Goal: Task Accomplishment & Management: Use online tool/utility

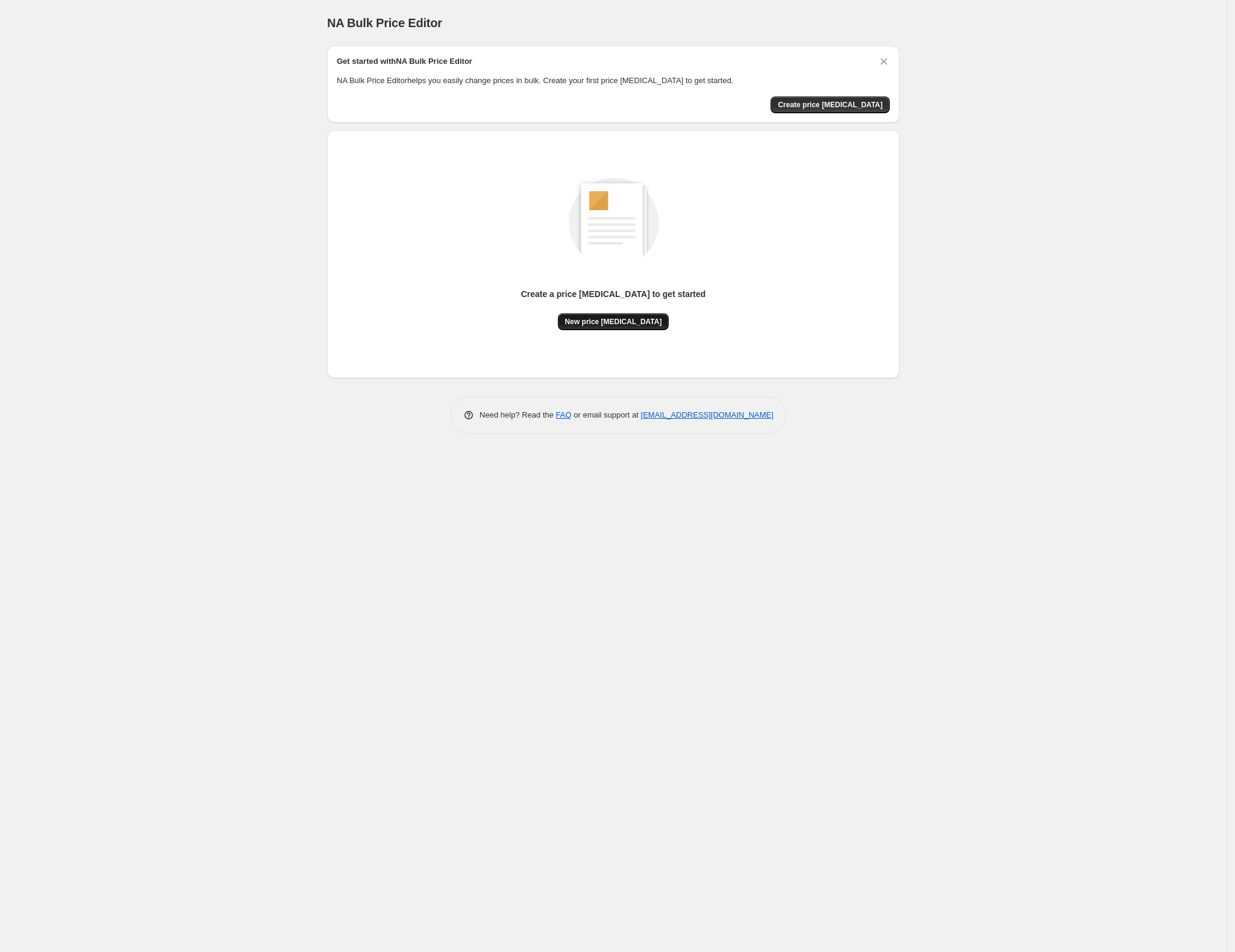
click at [602, 317] on span "New price [MEDICAL_DATA]" at bounding box center [613, 322] width 97 height 9
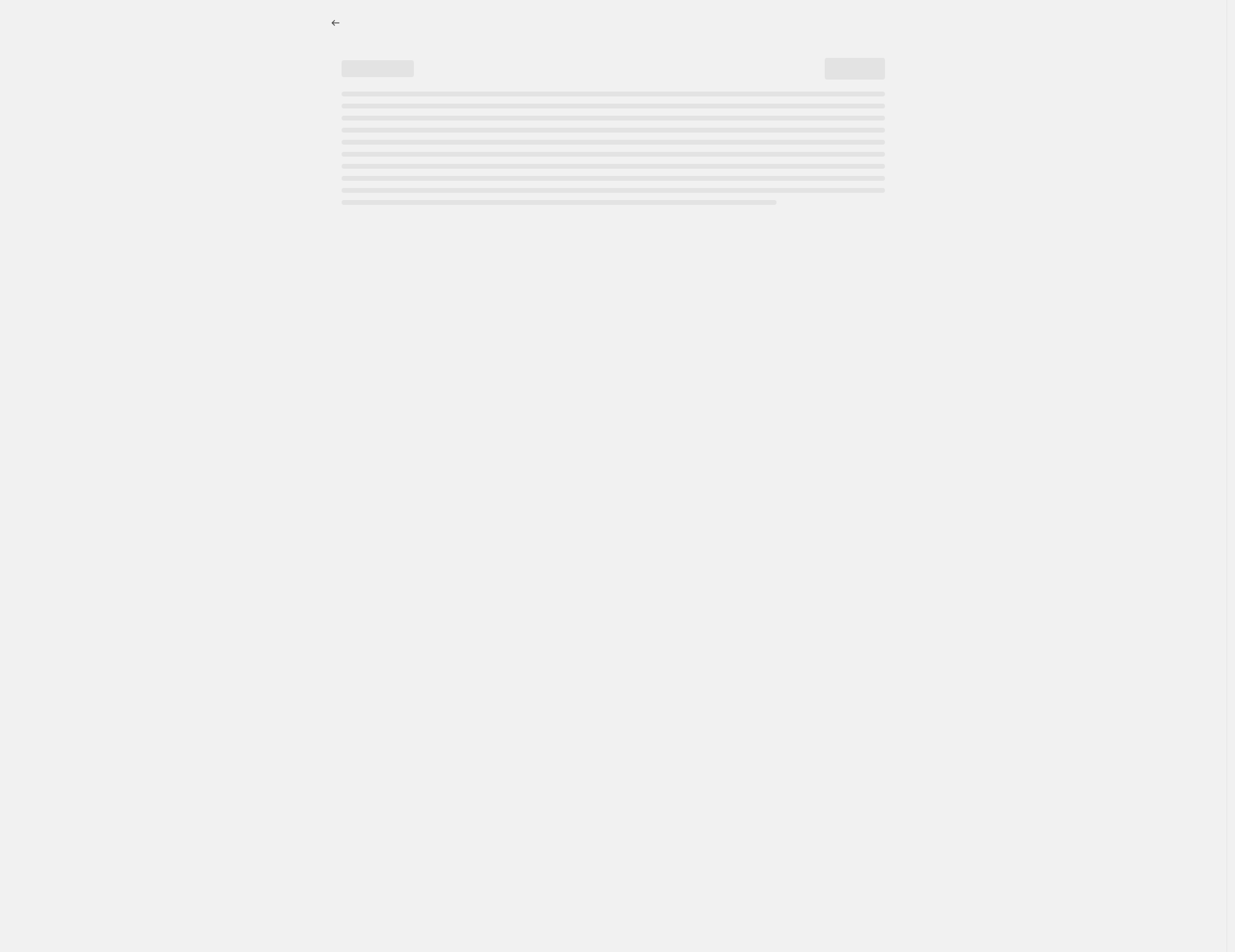
select select "percentage"
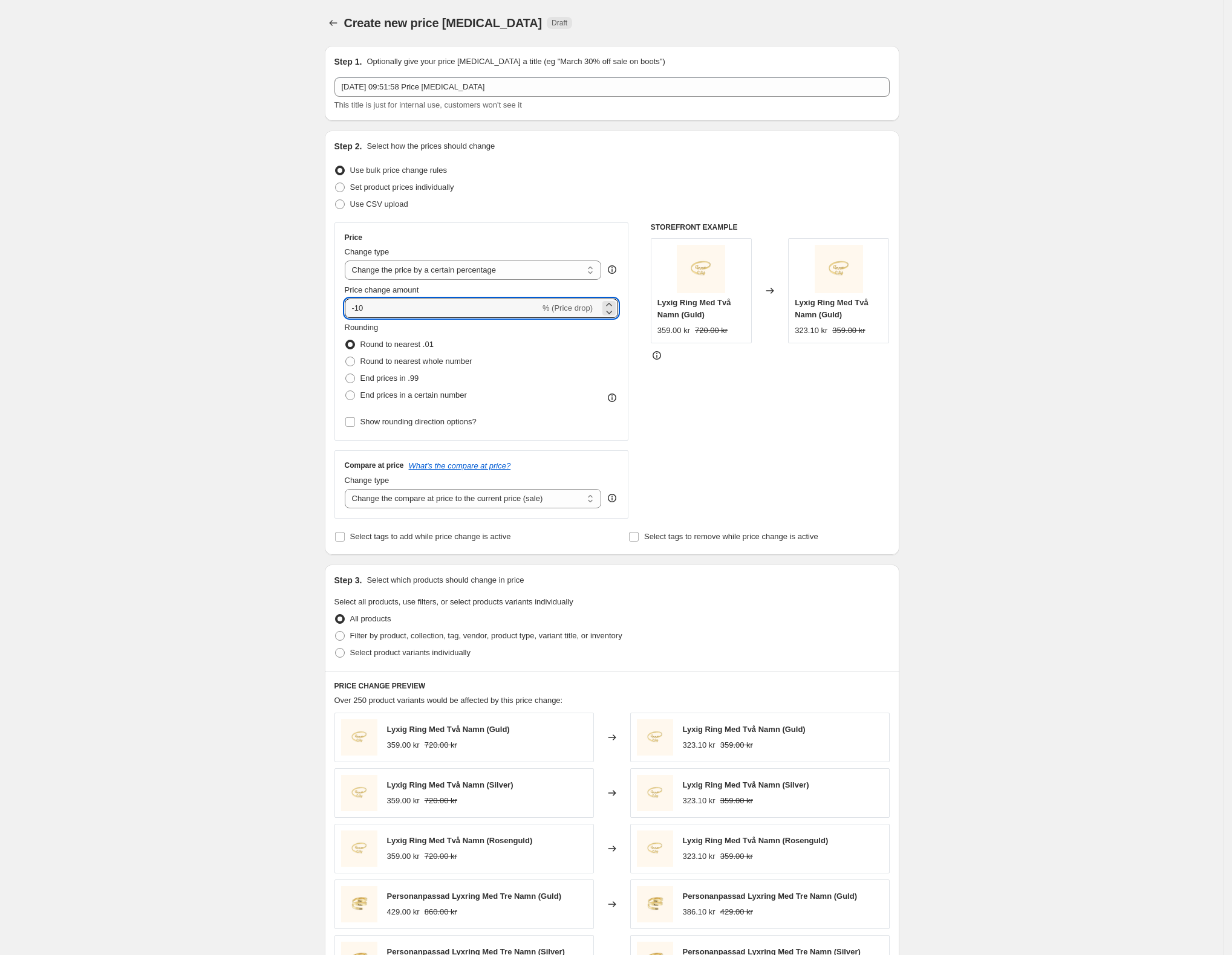
drag, startPoint x: 385, startPoint y: 306, endPoint x: 240, endPoint y: 298, distance: 145.2
click at [242, 300] on div "Create new price [MEDICAL_DATA]. This page is ready Create new price [MEDICAL_D…" at bounding box center [611, 604] width 1223 height 1208
type input "5"
click at [240, 298] on div "Create new price [MEDICAL_DATA]. This page is ready Create new price [MEDICAL_D…" at bounding box center [611, 604] width 1223 height 1208
click at [356, 396] on span at bounding box center [350, 395] width 11 height 11
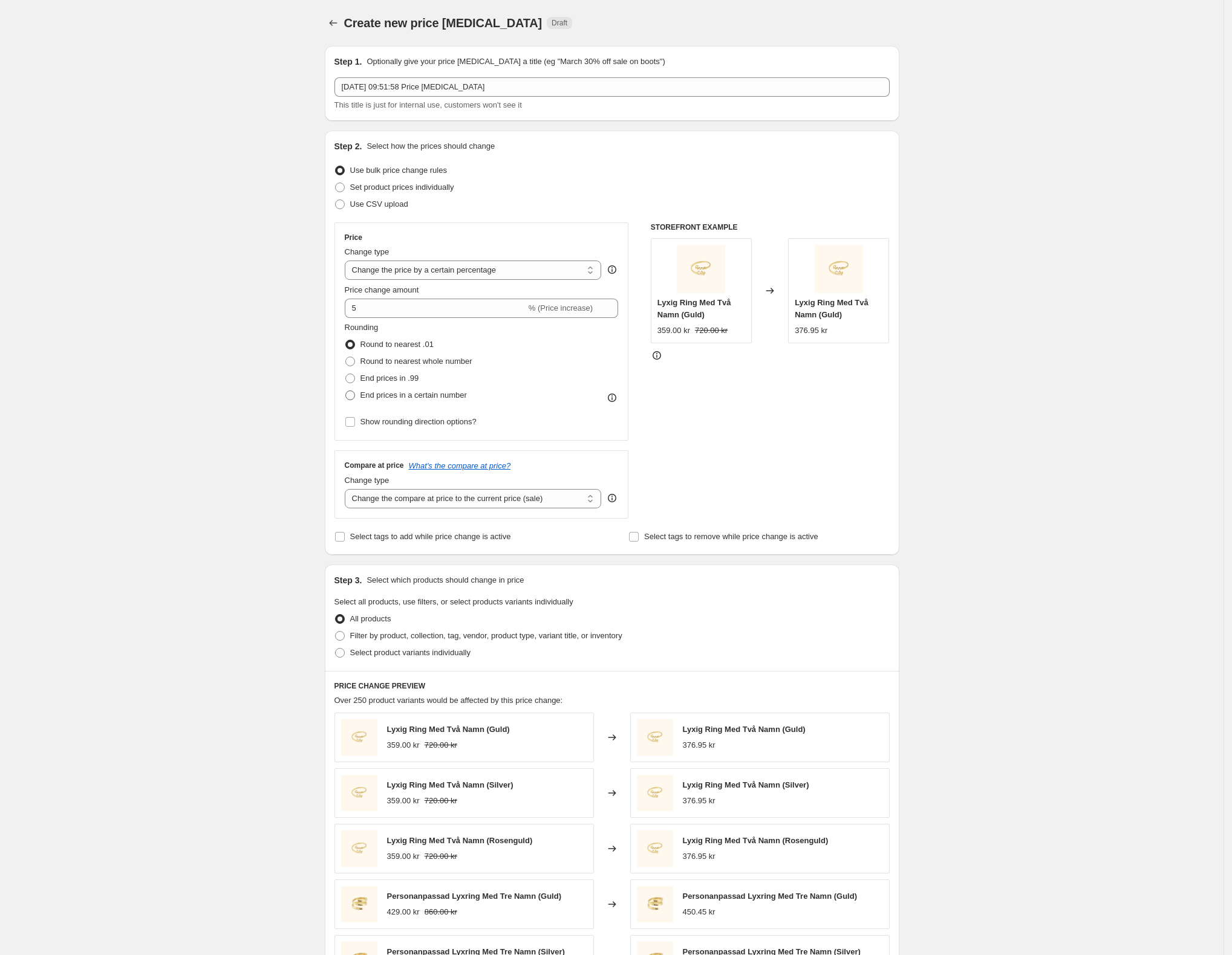
click at [346, 391] on input "End prices in a certain number" at bounding box center [345, 390] width 1 height 1
radio input "true"
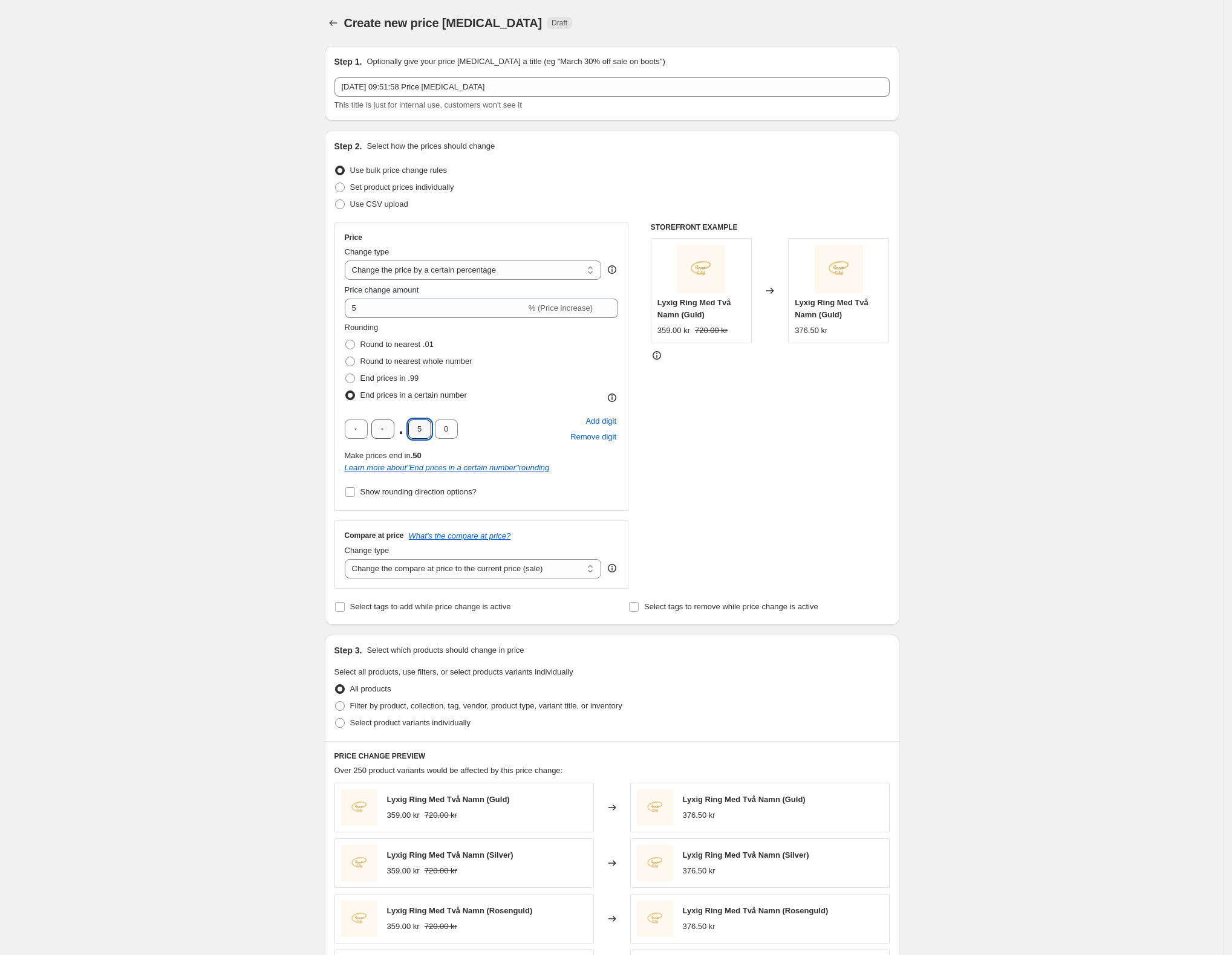
drag, startPoint x: 427, startPoint y: 428, endPoint x: 397, endPoint y: 428, distance: 30.0
click at [397, 428] on div ". 5 0" at bounding box center [401, 429] width 113 height 19
click at [390, 427] on input "text" at bounding box center [382, 429] width 23 height 19
type input "9"
click at [257, 420] on div "Create new price [MEDICAL_DATA]. This page is ready Create new price [MEDICAL_D…" at bounding box center [611, 639] width 1223 height 1278
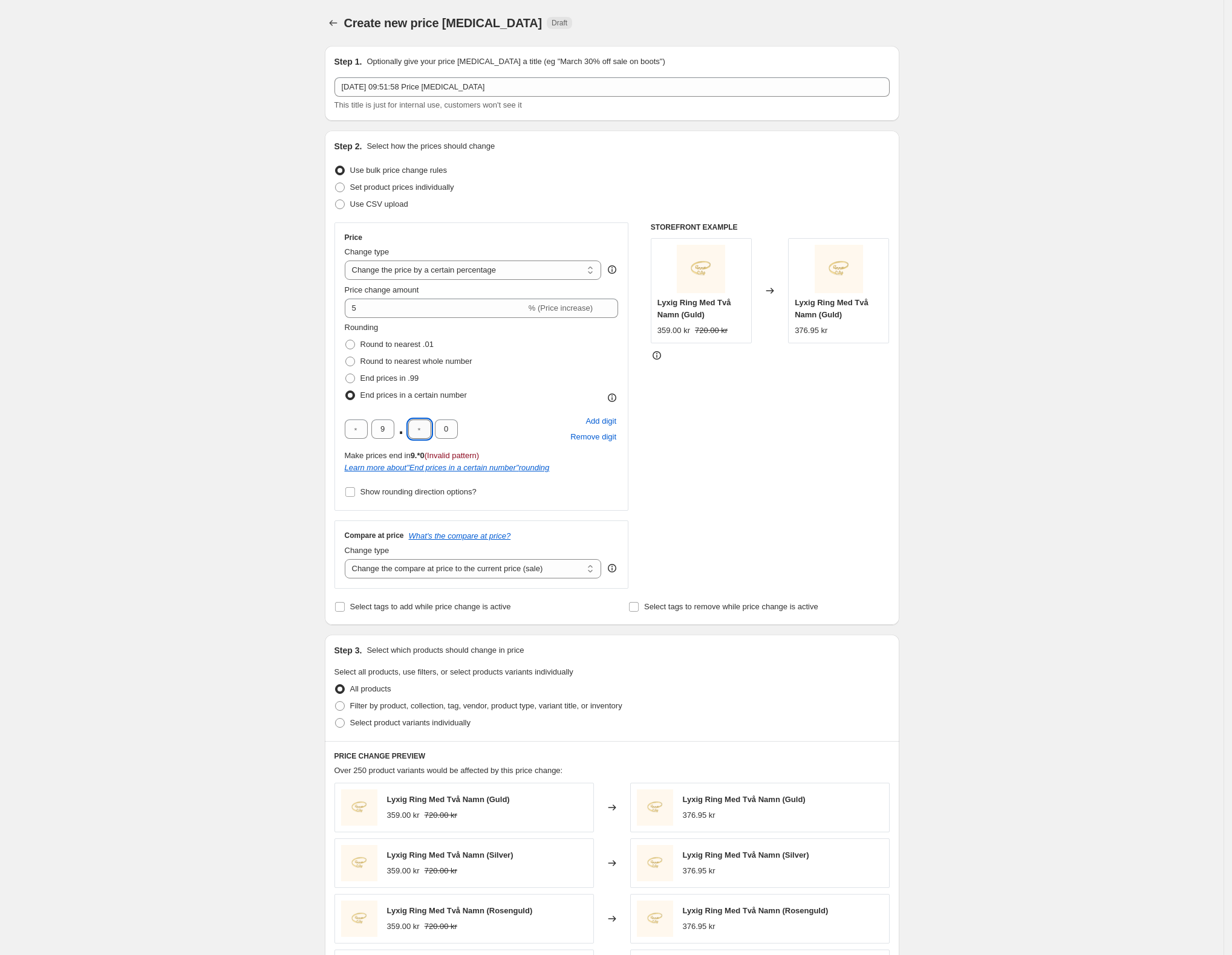
click at [419, 427] on input "text" at bounding box center [420, 429] width 23 height 19
type input "0"
click at [249, 414] on div "Create new price change job. This page is ready Create new price change job Dra…" at bounding box center [611, 639] width 1223 height 1278
click at [579, 310] on span "% (Price increase)" at bounding box center [560, 308] width 64 height 9
click at [613, 313] on icon at bounding box center [609, 312] width 6 height 3
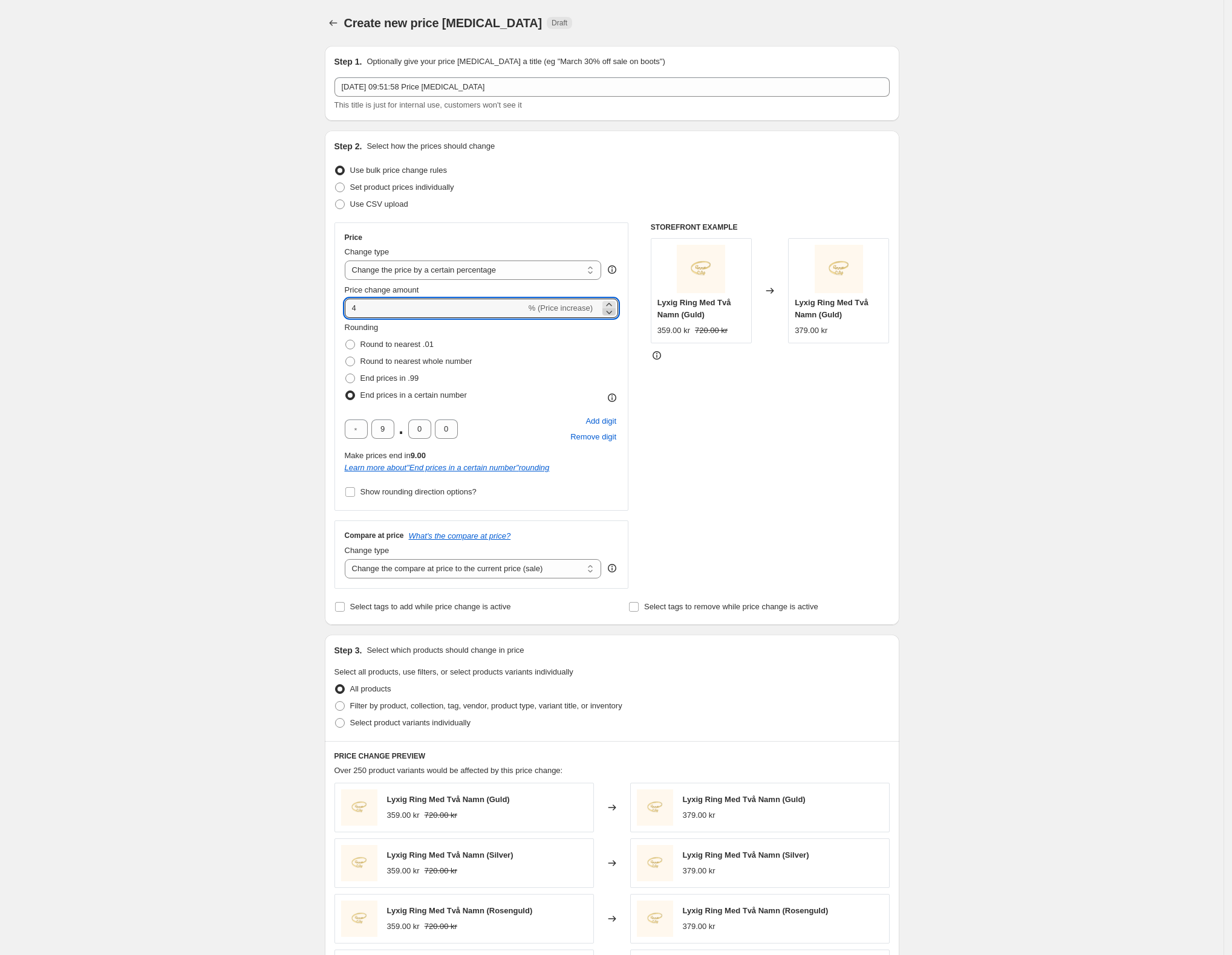
click at [613, 313] on icon at bounding box center [609, 312] width 6 height 3
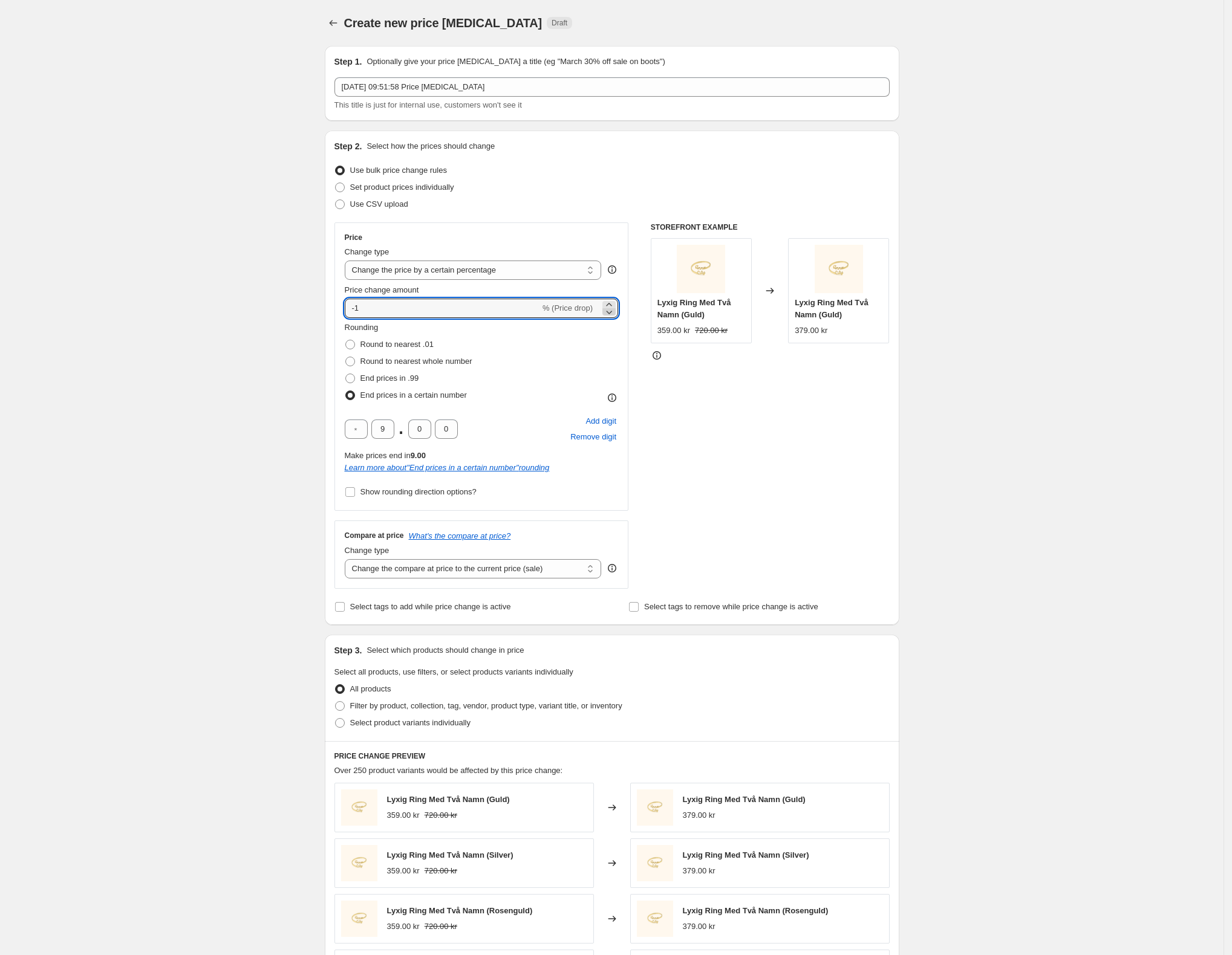
click at [613, 313] on icon at bounding box center [609, 312] width 6 height 3
type input "-5"
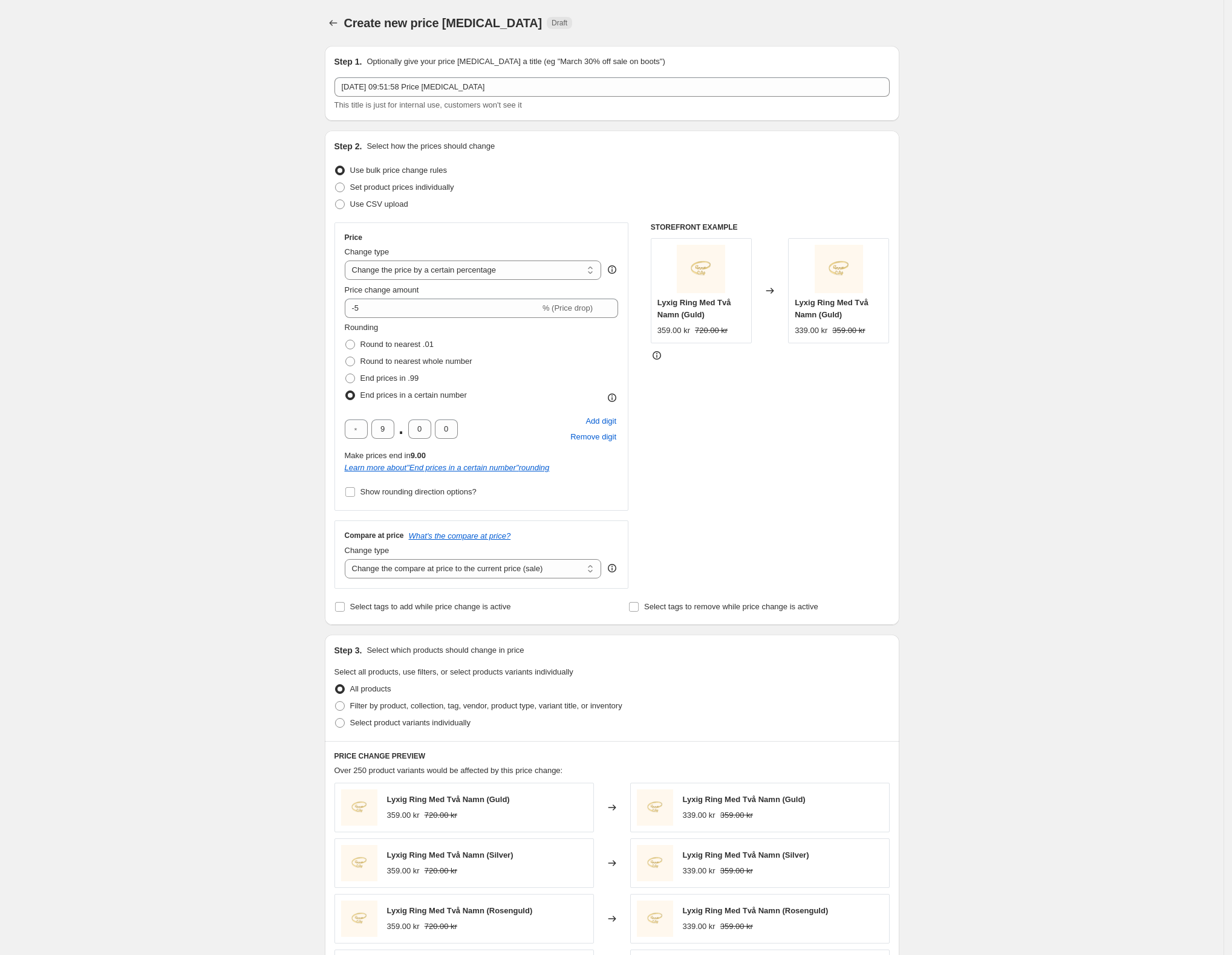
drag, startPoint x: 35, startPoint y: 297, endPoint x: 64, endPoint y: 302, distance: 29.4
click at [39, 300] on div "Create new price change job. This page is ready Create new price change job Dra…" at bounding box center [611, 639] width 1223 height 1278
click at [237, 341] on div "Create new price change job. This page is ready Create new price change job Dra…" at bounding box center [611, 639] width 1223 height 1278
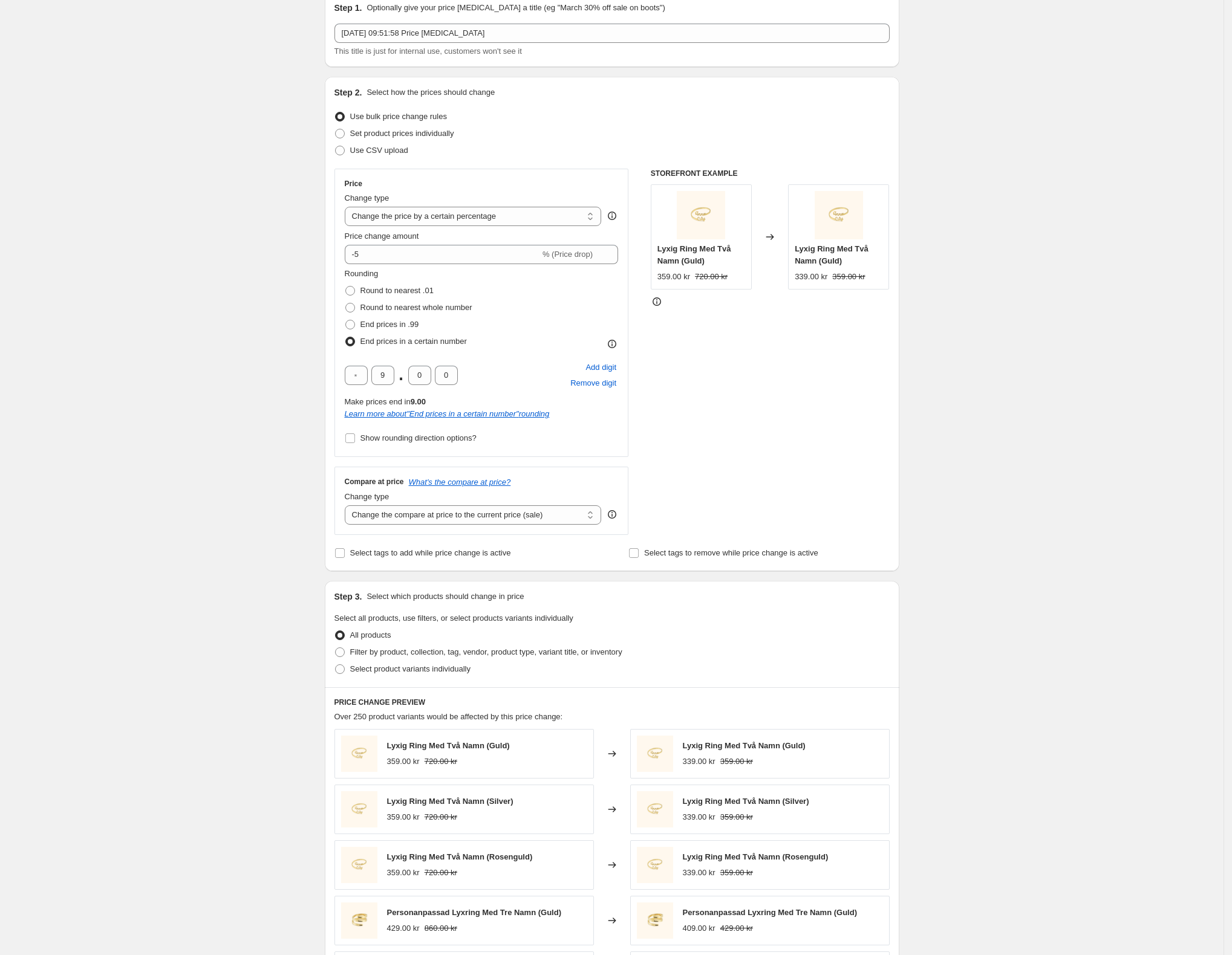
scroll to position [80, 0]
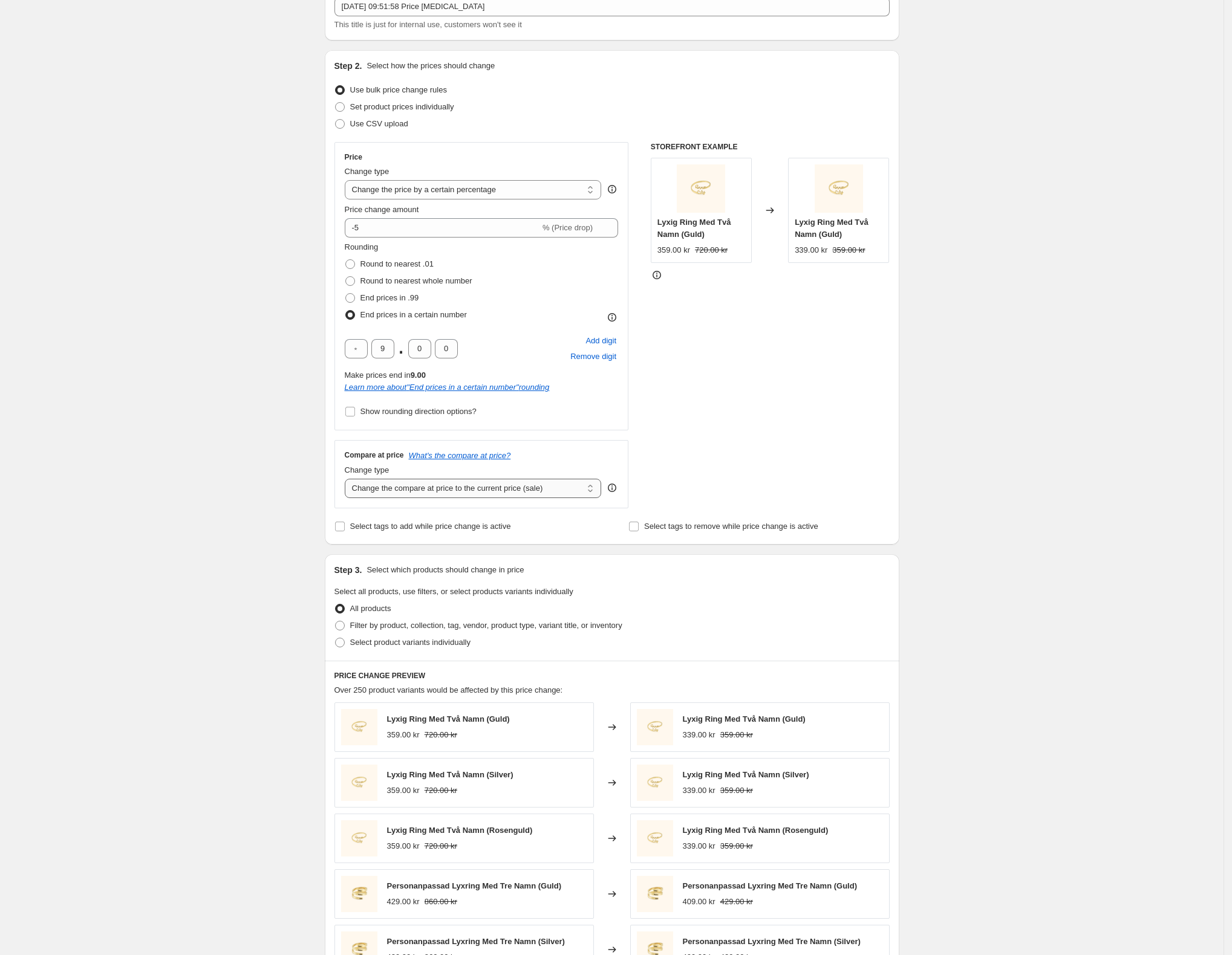
click at [566, 487] on select "Change the compare at price to the current price (sale) Change the compare at p…" at bounding box center [473, 488] width 257 height 19
select select "percentage"
click at [348, 479] on select "Change the compare at price to the current price (sale) Change the compare at p…" at bounding box center [473, 488] width 257 height 19
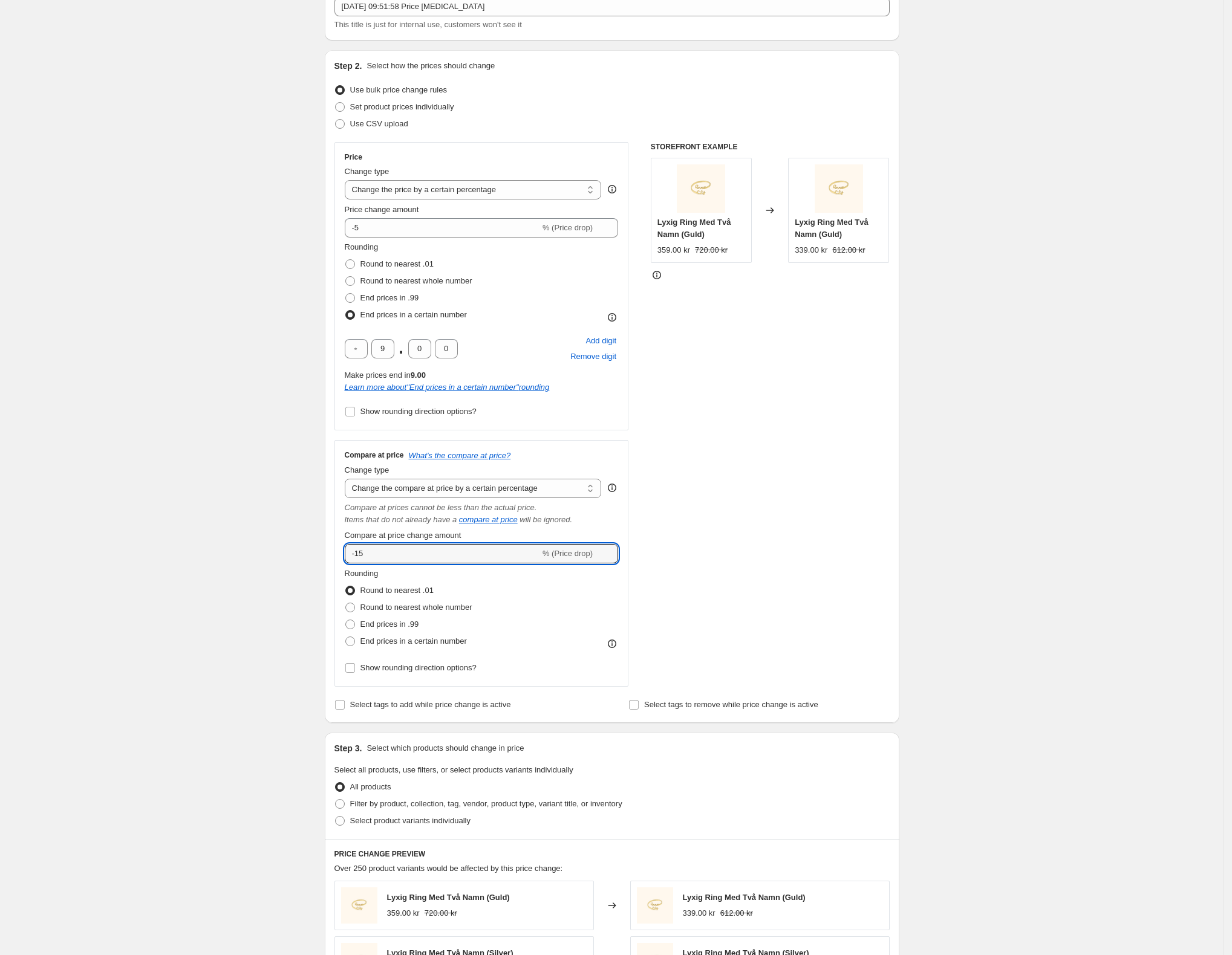
drag, startPoint x: 378, startPoint y: 554, endPoint x: 274, endPoint y: 547, distance: 104.2
click at [277, 547] on div "Create new price change job. This page is ready Create new price change job Dra…" at bounding box center [611, 648] width 1223 height 1456
type input "5"
type input "-5"
click at [300, 523] on div "Create new price change job. This page is ready Create new price change job Dra…" at bounding box center [611, 648] width 1223 height 1456
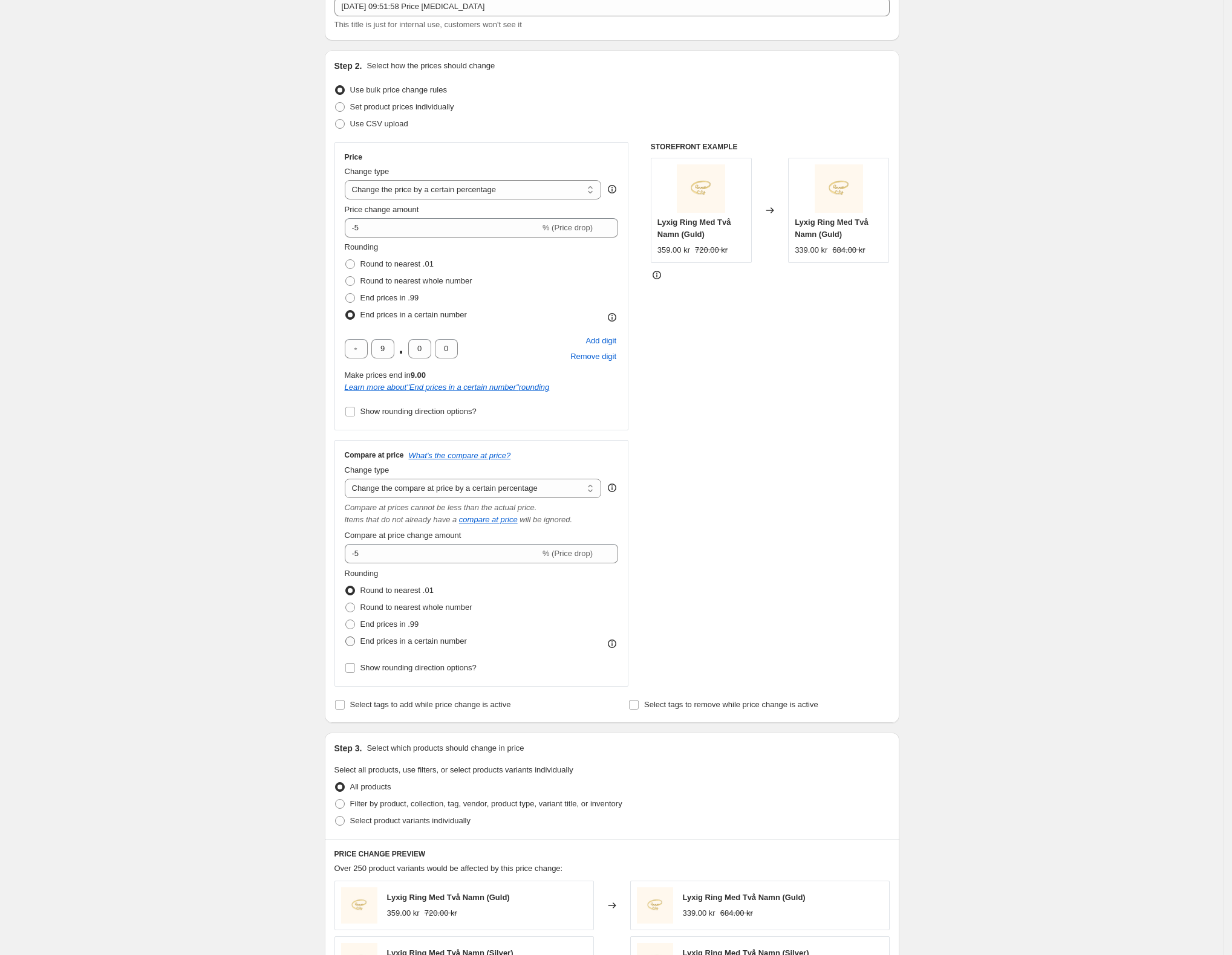
click at [355, 646] on span at bounding box center [350, 641] width 9 height 9
click at [346, 637] on input "End prices in a certain number" at bounding box center [345, 636] width 1 height 1
radio input "true"
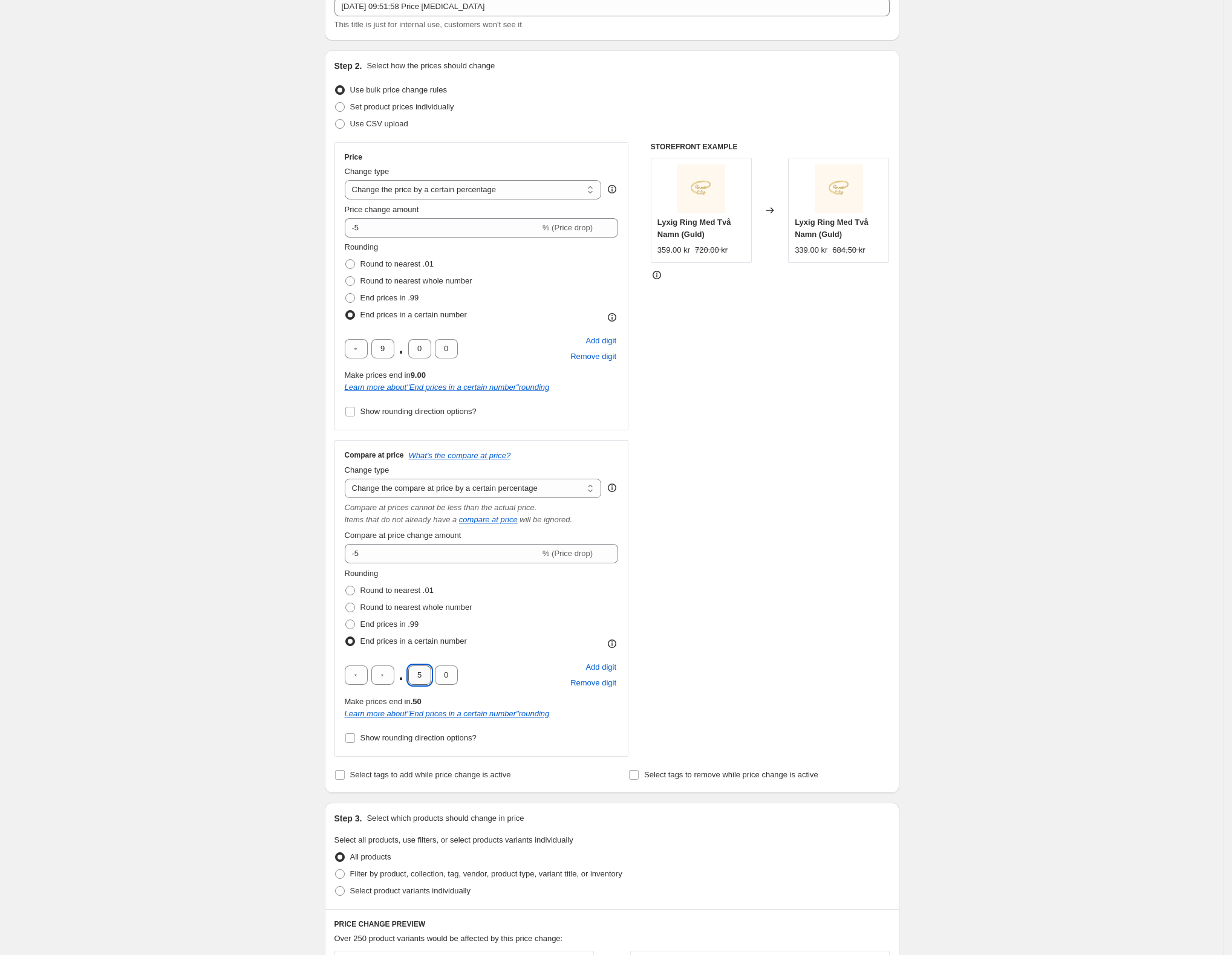
click at [429, 679] on input "5" at bounding box center [420, 675] width 23 height 19
type input "0"
click at [385, 675] on input "text" at bounding box center [382, 675] width 23 height 19
click at [160, 533] on div "Create new price change job. This page is ready Create new price change job Dra…" at bounding box center [611, 683] width 1223 height 1527
click at [181, 354] on div "Create new price change job. This page is ready Create new price change job Dra…" at bounding box center [611, 683] width 1223 height 1527
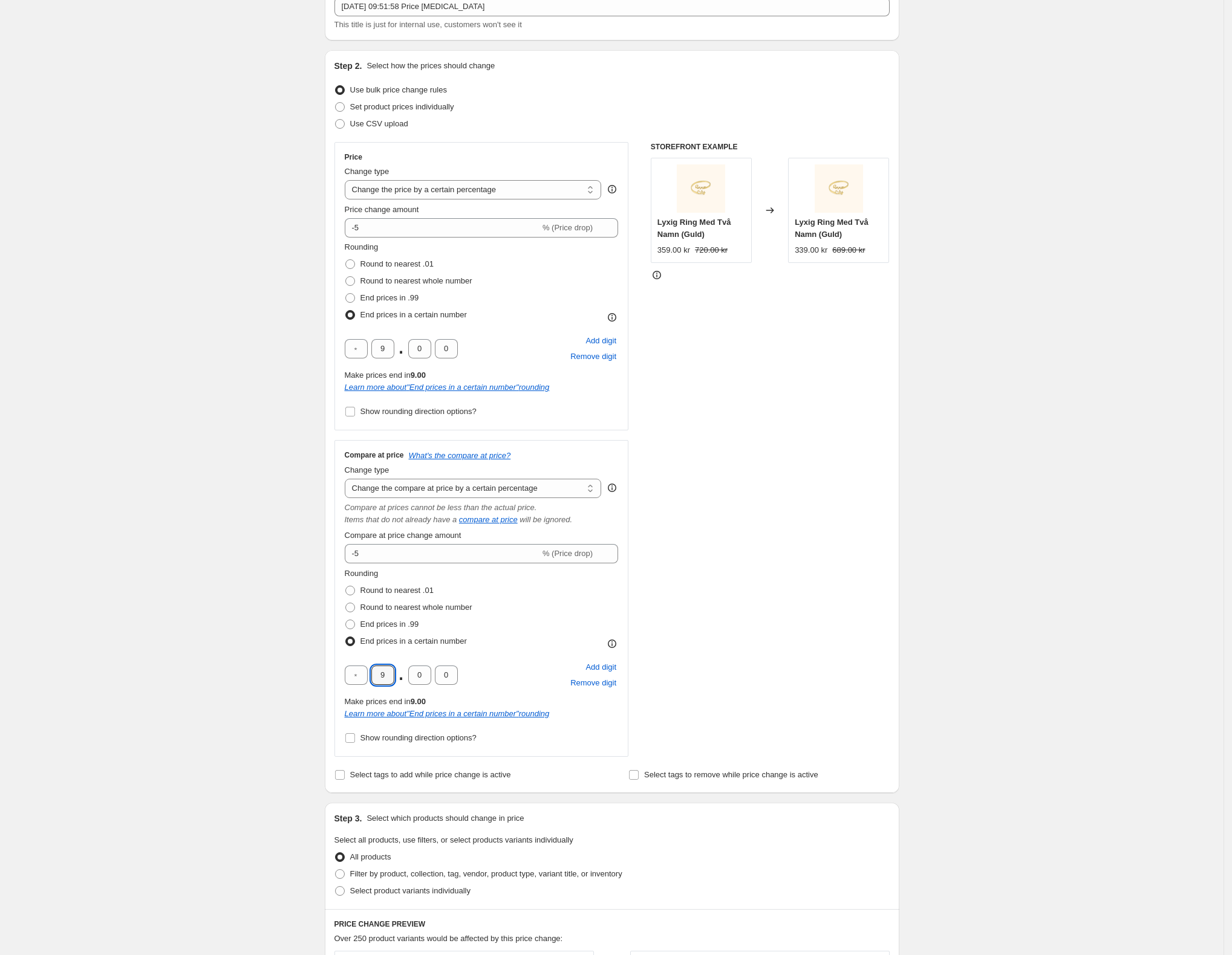
drag, startPoint x: 392, startPoint y: 679, endPoint x: 346, endPoint y: 672, distance: 46.5
click at [347, 673] on div "Compare at price What's the compare at price? Change type Change the compare at…" at bounding box center [481, 598] width 295 height 317
type input "0"
click at [277, 571] on div "Create new price change job. This page is ready Create new price change job Dra…" at bounding box center [611, 683] width 1223 height 1527
click at [228, 396] on div "Create new price change job. This page is ready Create new price change job Dra…" at bounding box center [611, 683] width 1223 height 1527
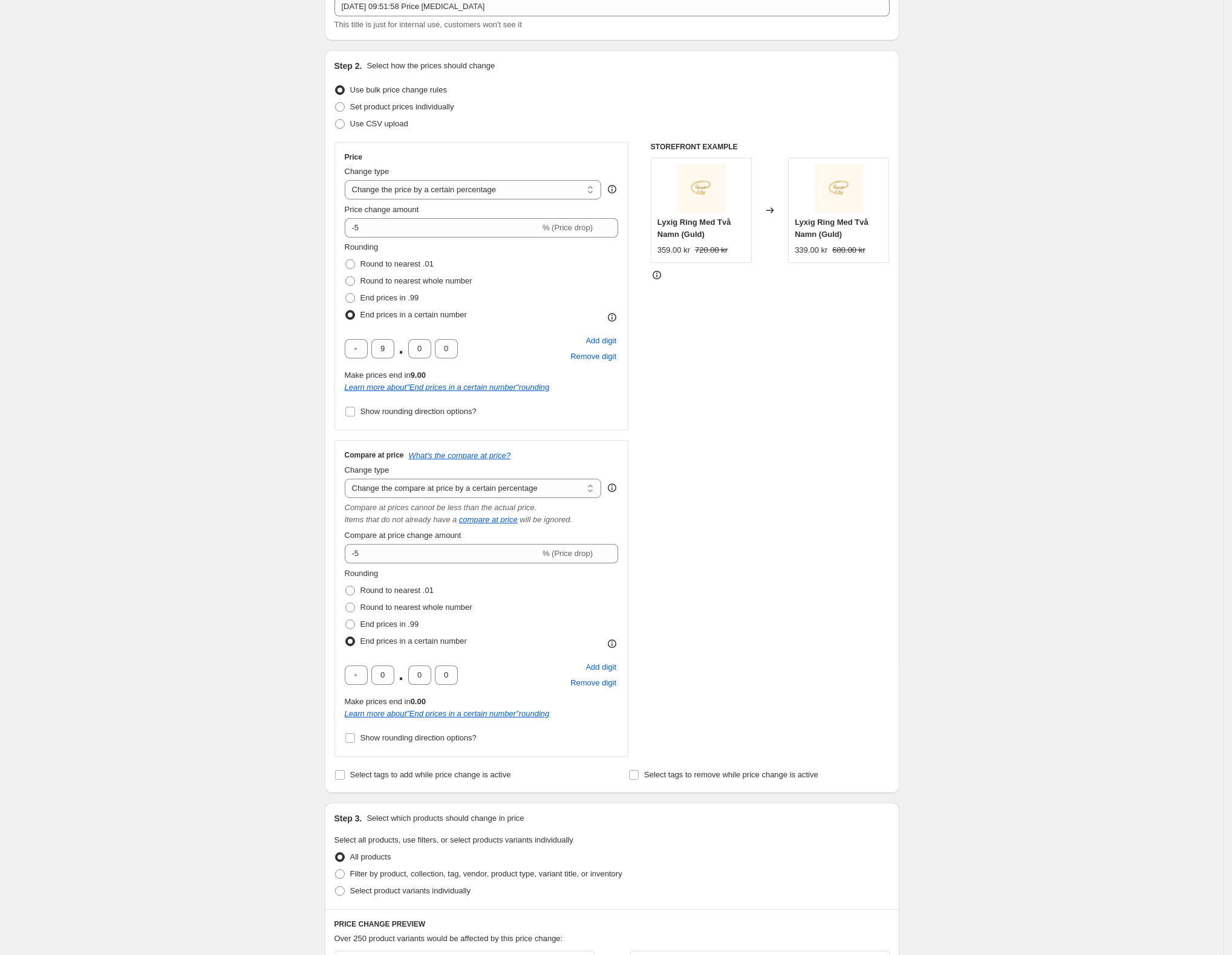
scroll to position [161, 0]
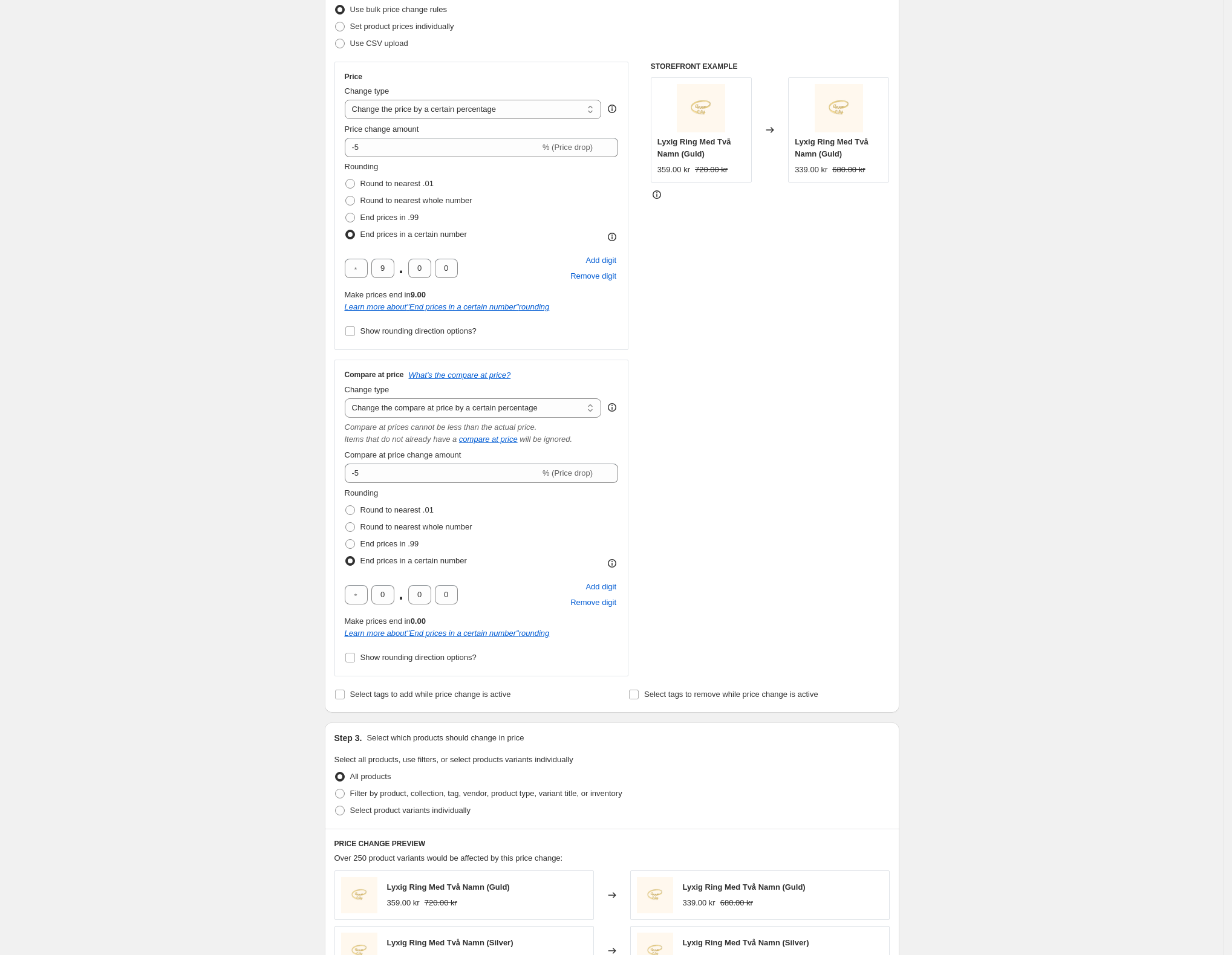
click at [244, 508] on div "Create new price change job. This page is ready Create new price change job Dra…" at bounding box center [611, 602] width 1223 height 1527
click at [355, 661] on input "Show rounding direction options?" at bounding box center [350, 657] width 9 height 9
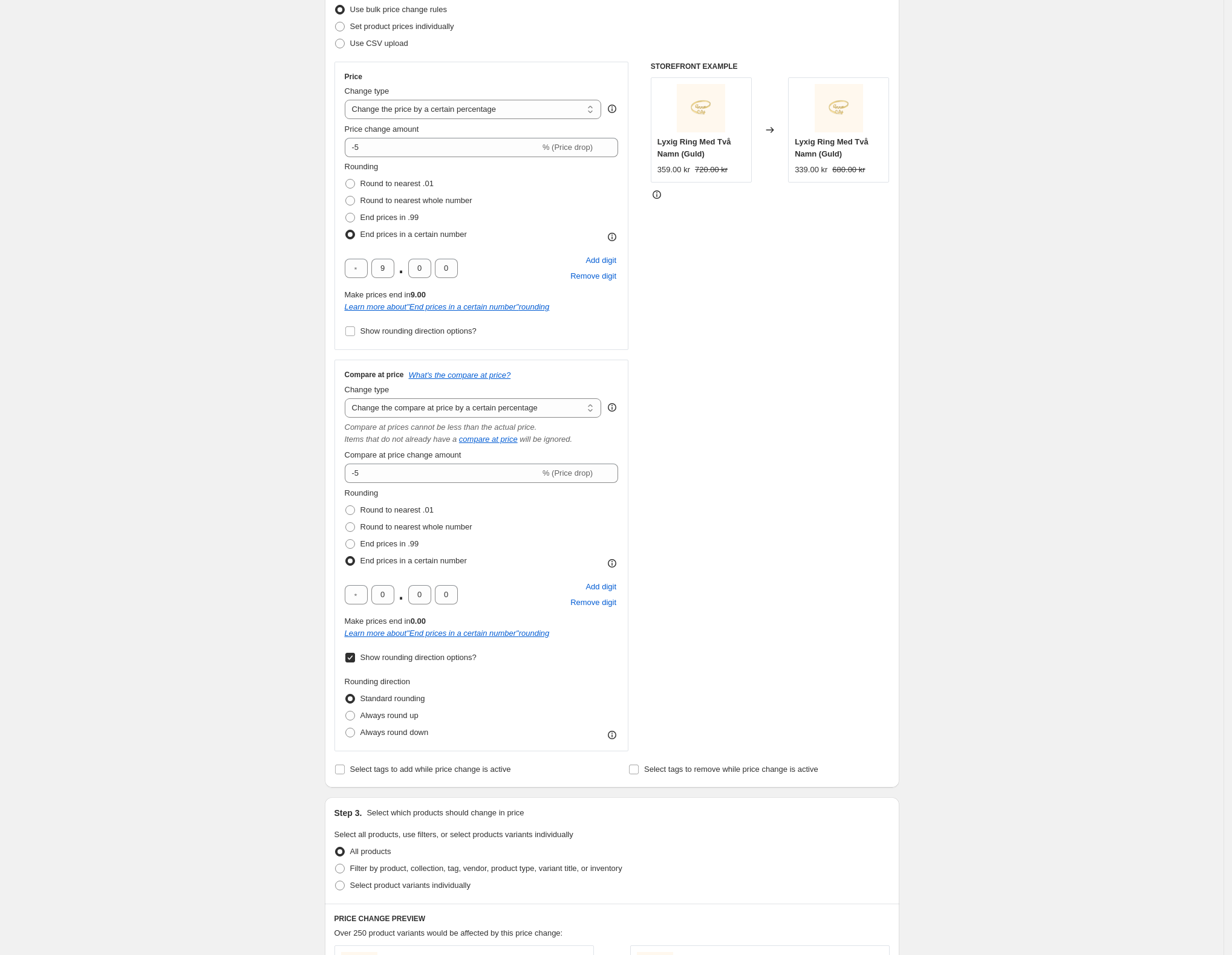
click at [352, 659] on input "Show rounding direction options?" at bounding box center [350, 657] width 9 height 9
checkbox input "false"
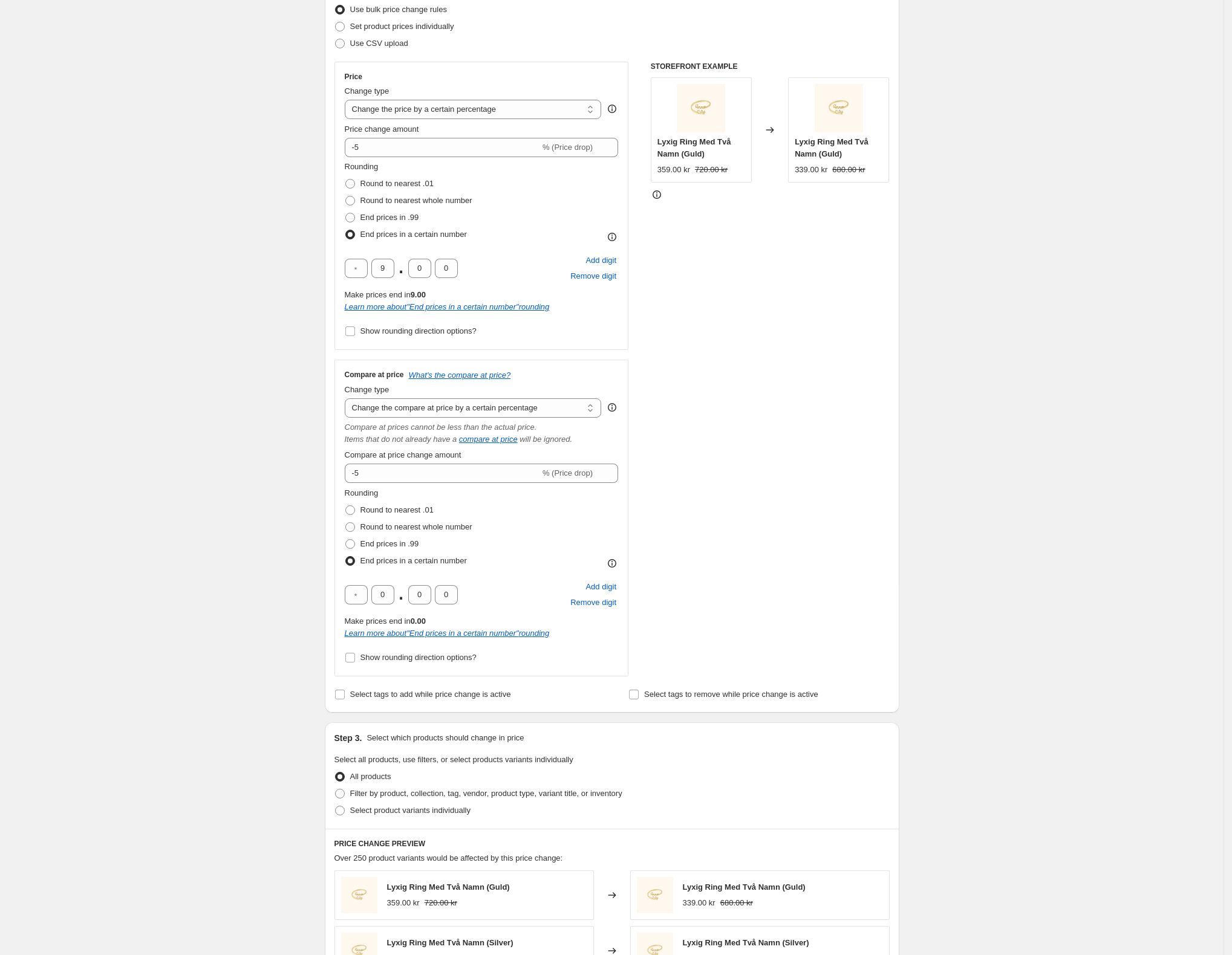
click at [272, 590] on div "Create new price change job. This page is ready Create new price change job Dra…" at bounding box center [611, 602] width 1223 height 1527
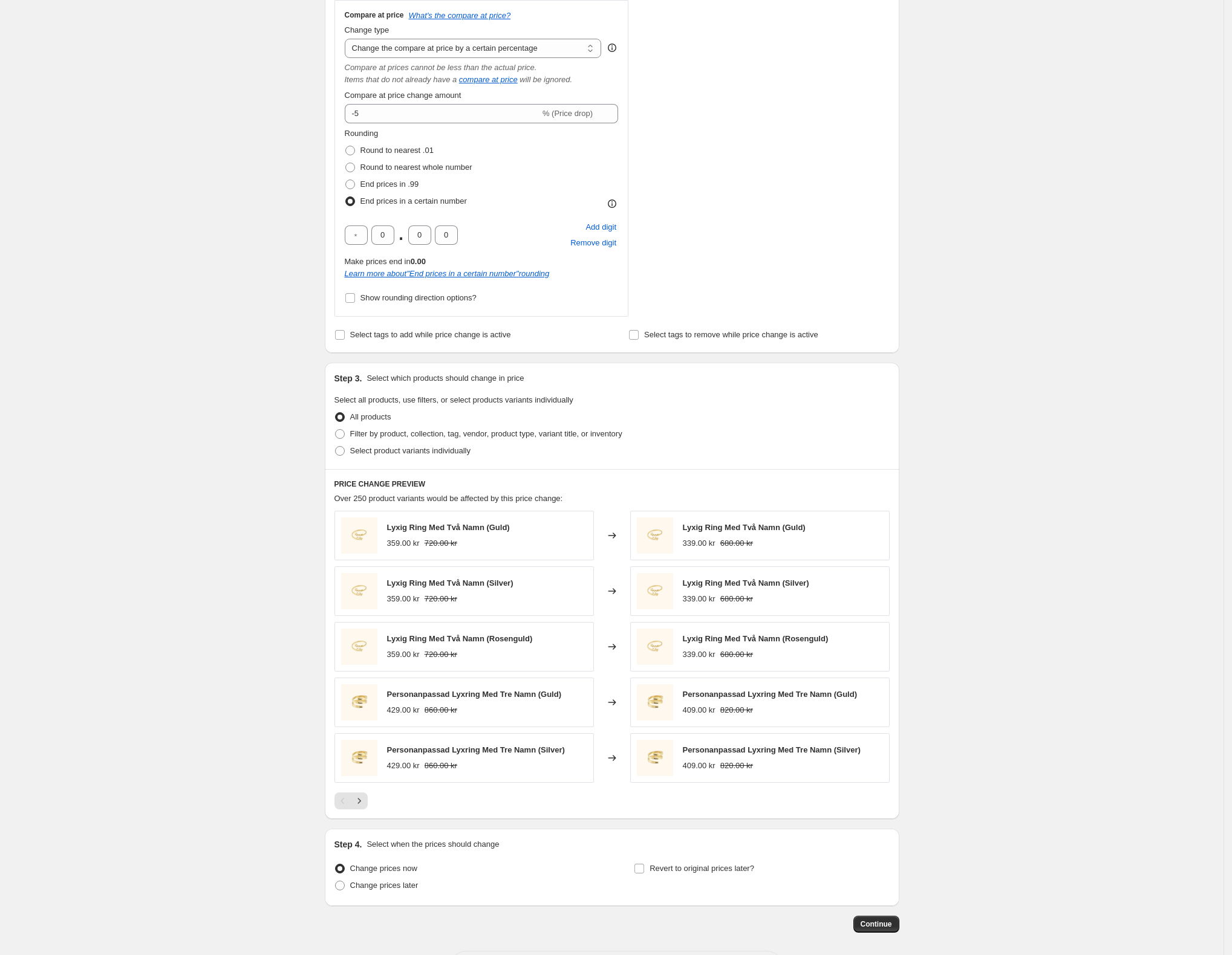
scroll to position [576, 0]
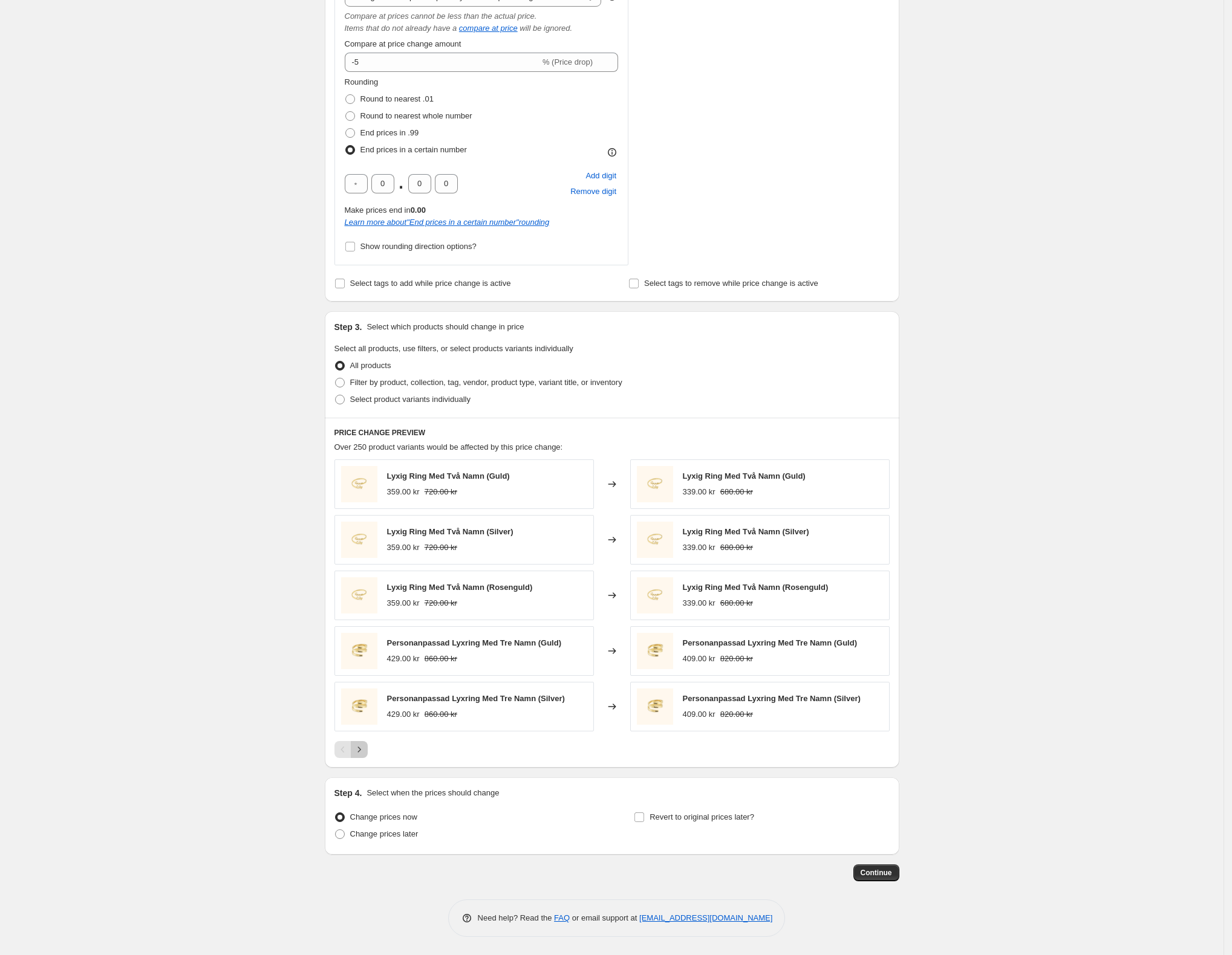
click at [360, 757] on button "Next" at bounding box center [359, 749] width 17 height 17
click at [360, 755] on button "Next" at bounding box center [359, 749] width 17 height 17
click at [337, 379] on span at bounding box center [339, 383] width 11 height 11
click at [335, 378] on input "Filter by product, collection, tag, vendor, product type, variant title, or inv…" at bounding box center [335, 377] width 1 height 1
radio input "true"
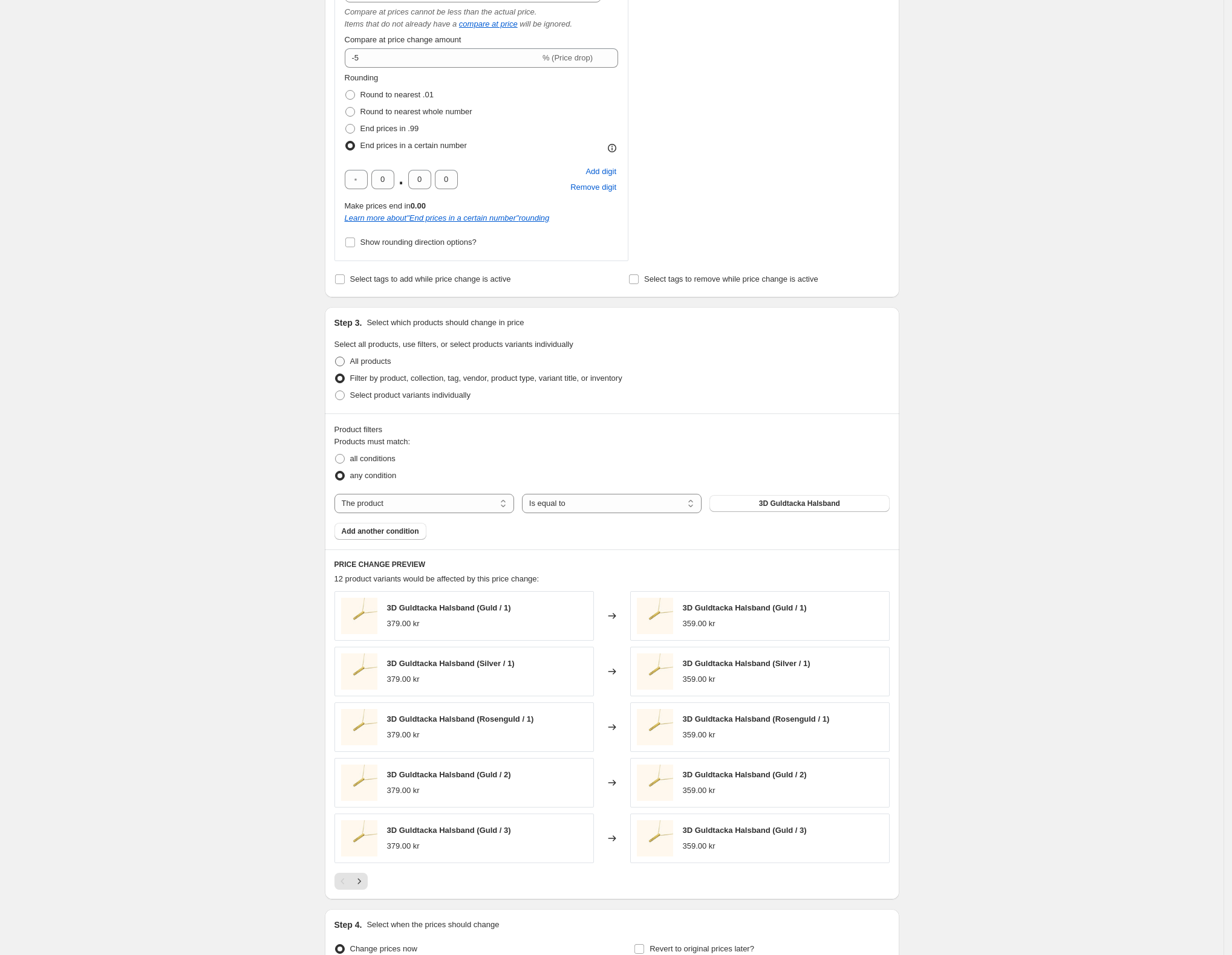
click at [341, 363] on span at bounding box center [339, 361] width 9 height 9
click at [335, 357] on input "All products" at bounding box center [335, 357] width 1 height 1
radio input "true"
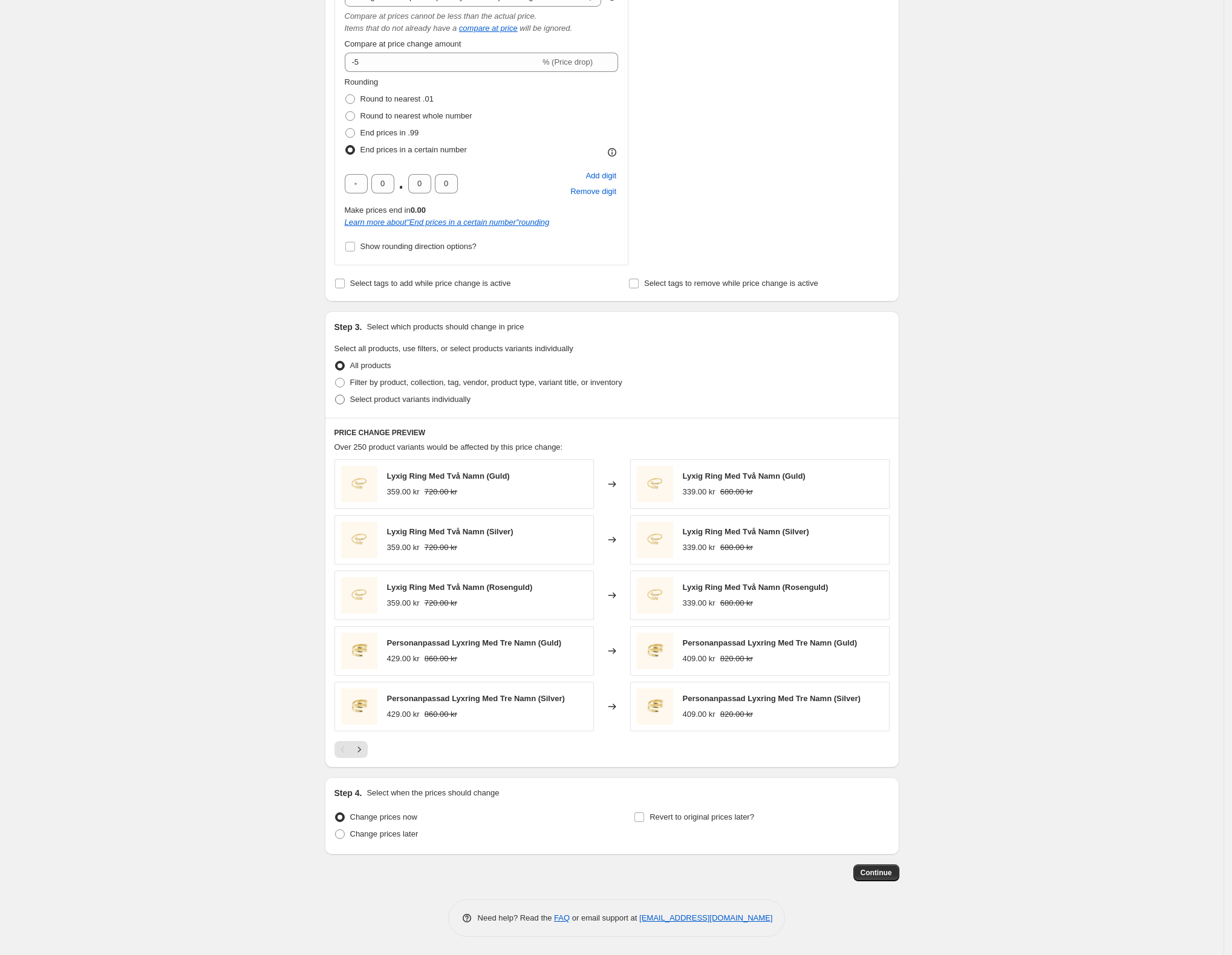
click at [344, 397] on span at bounding box center [339, 400] width 9 height 9
click at [335, 396] on input "Select product variants individually" at bounding box center [335, 395] width 1 height 1
radio input "true"
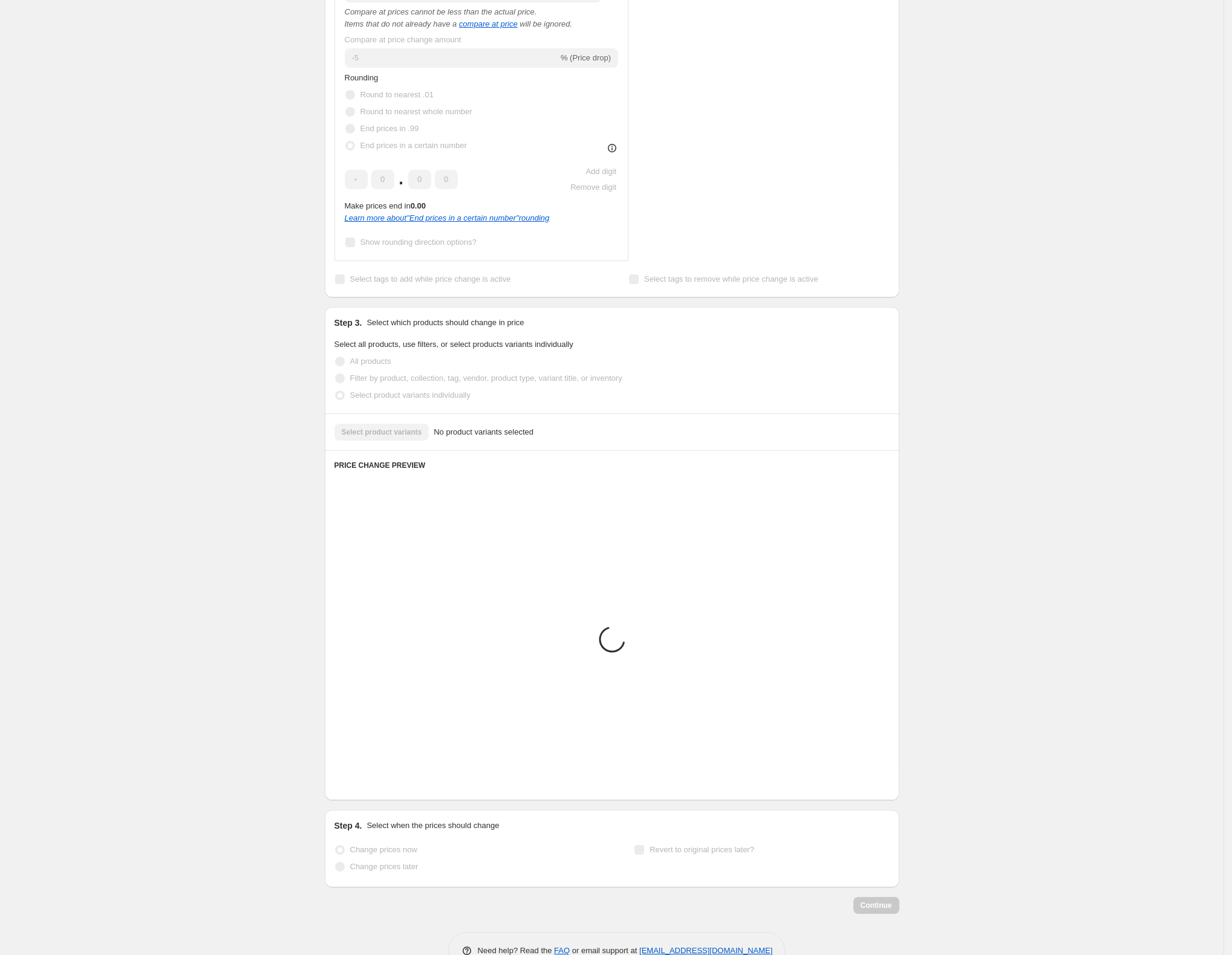
scroll to position [306, 0]
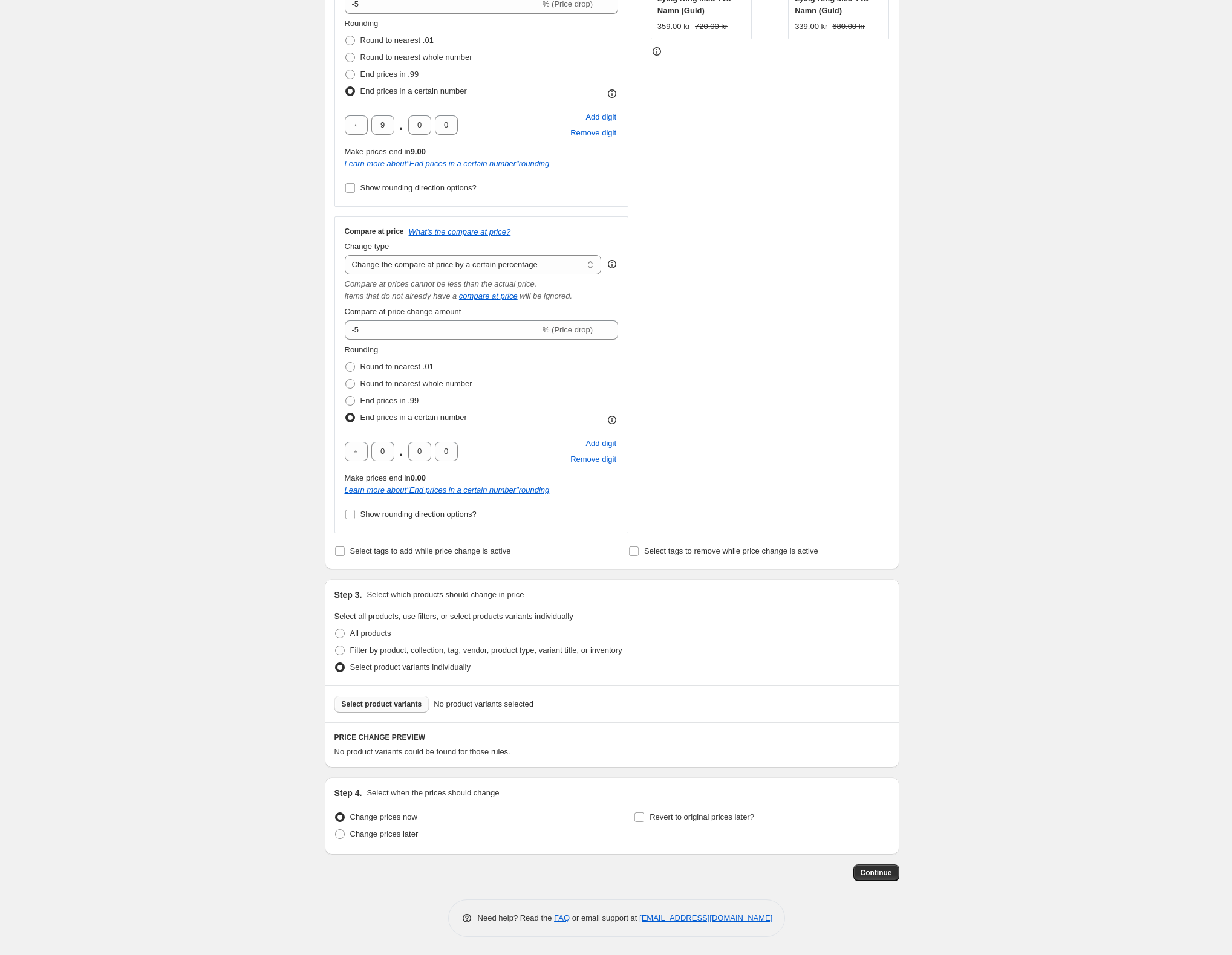
click at [384, 701] on span "Select product variants" at bounding box center [382, 704] width 80 height 9
click at [345, 646] on span at bounding box center [339, 650] width 9 height 9
click at [335, 646] on input "Filter by product, collection, tag, vendor, product type, variant title, or inv…" at bounding box center [335, 645] width 1 height 1
radio input "true"
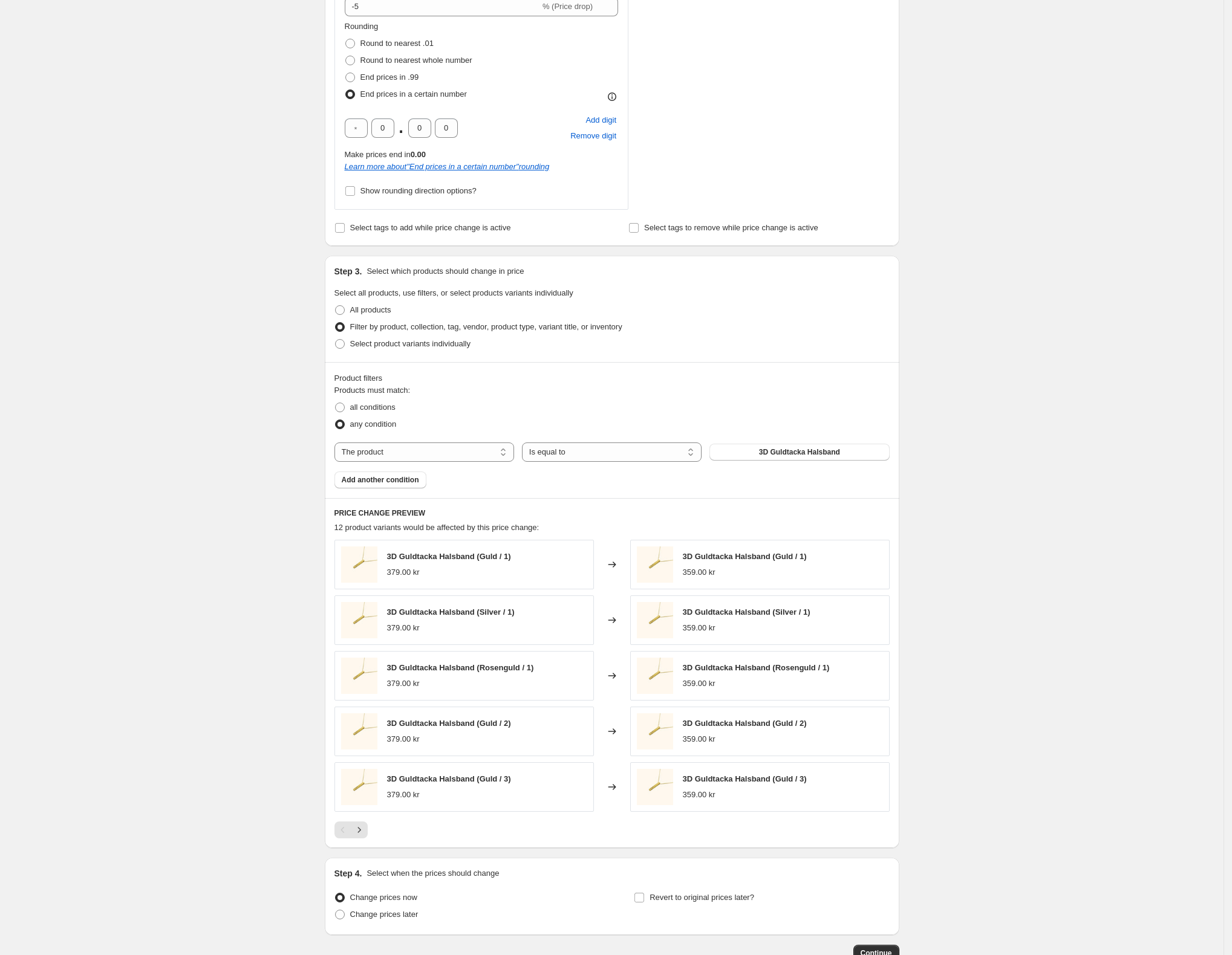
scroll to position [628, 0]
click at [343, 410] on span at bounding box center [339, 406] width 9 height 9
click at [335, 402] on input "all conditions" at bounding box center [335, 402] width 1 height 1
radio input "true"
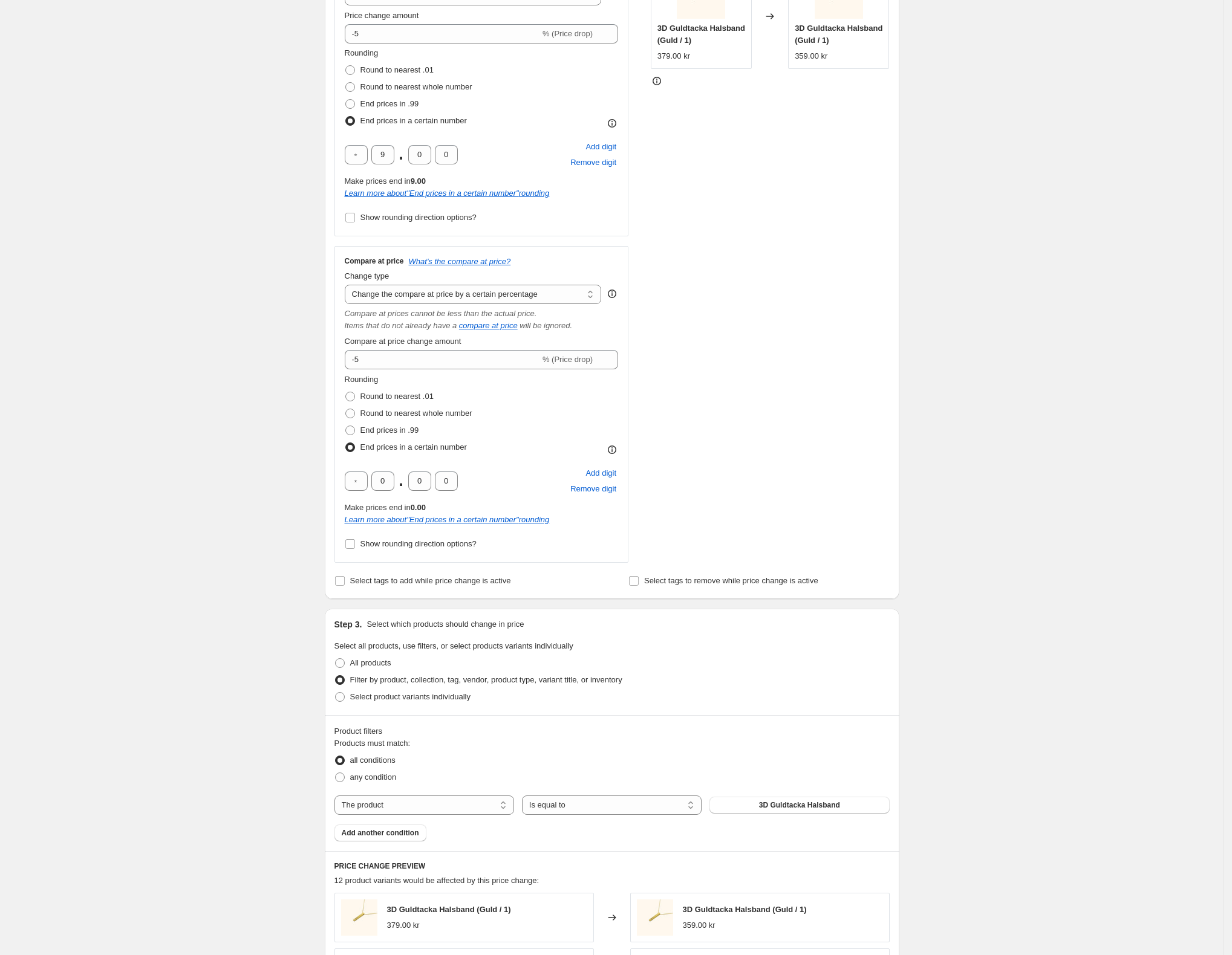
scroll to position [712, 0]
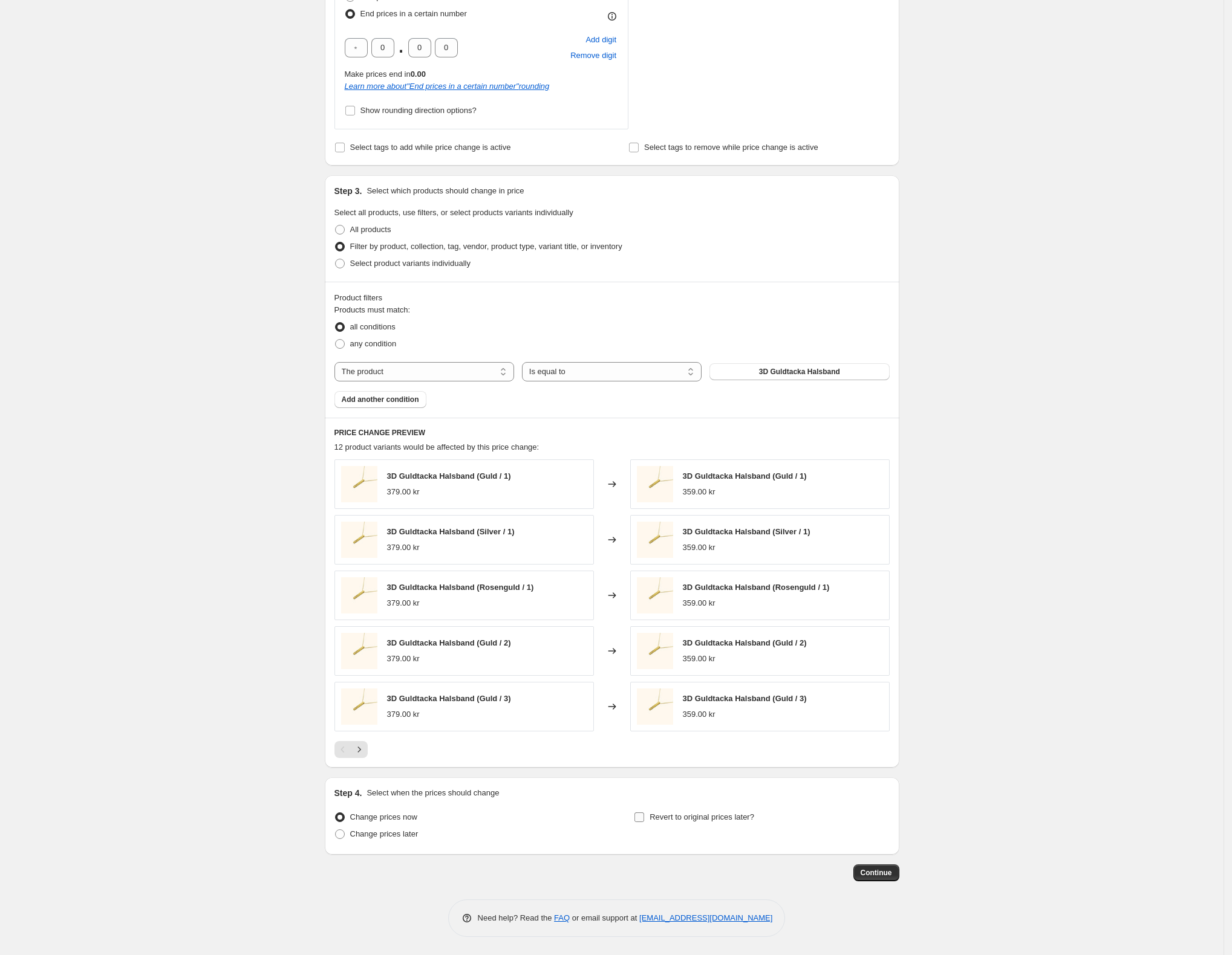
click at [724, 820] on span "Revert to original prices later?" at bounding box center [702, 817] width 104 height 9
click at [644, 820] on input "Revert to original prices later?" at bounding box center [639, 817] width 9 height 9
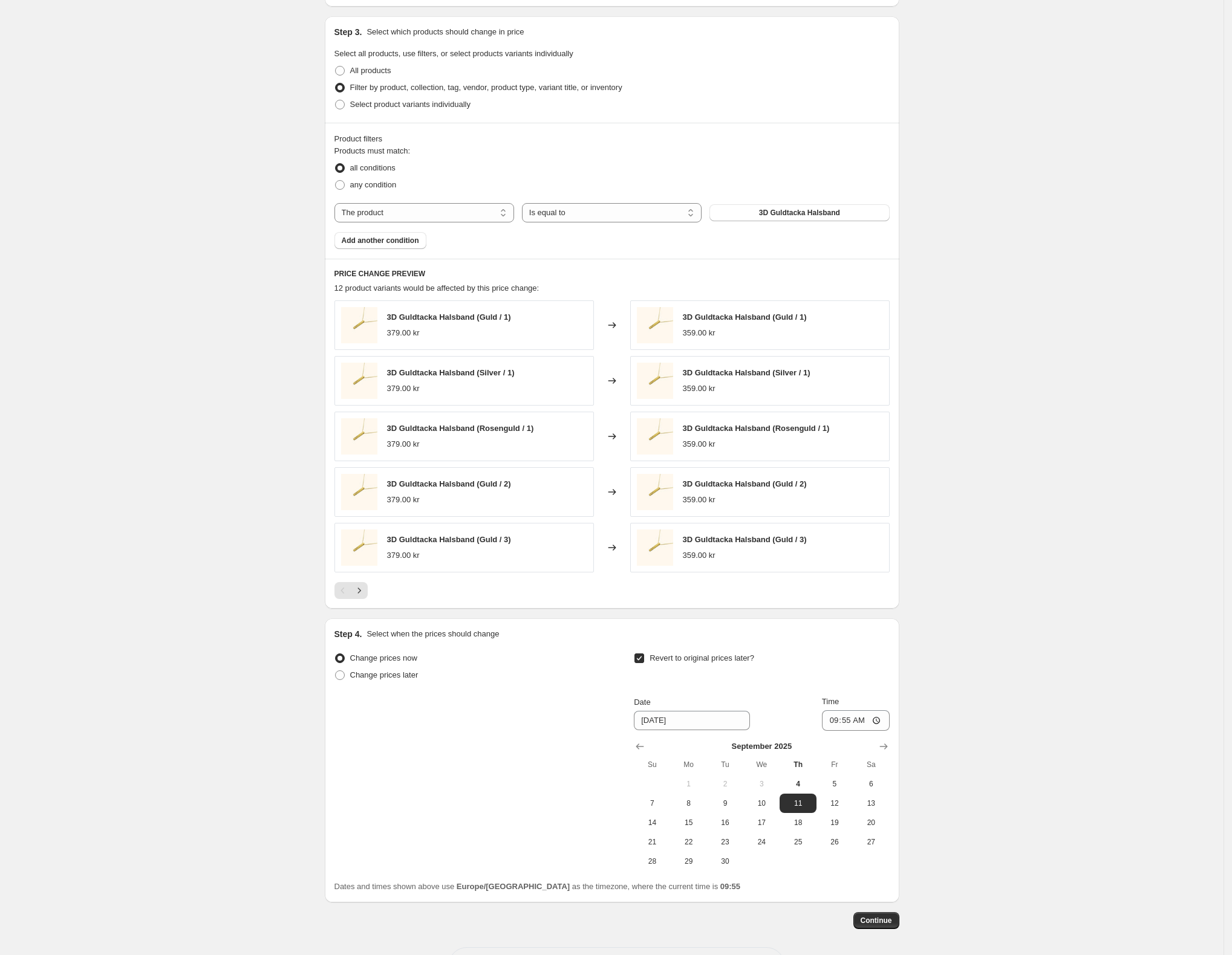
scroll to position [919, 0]
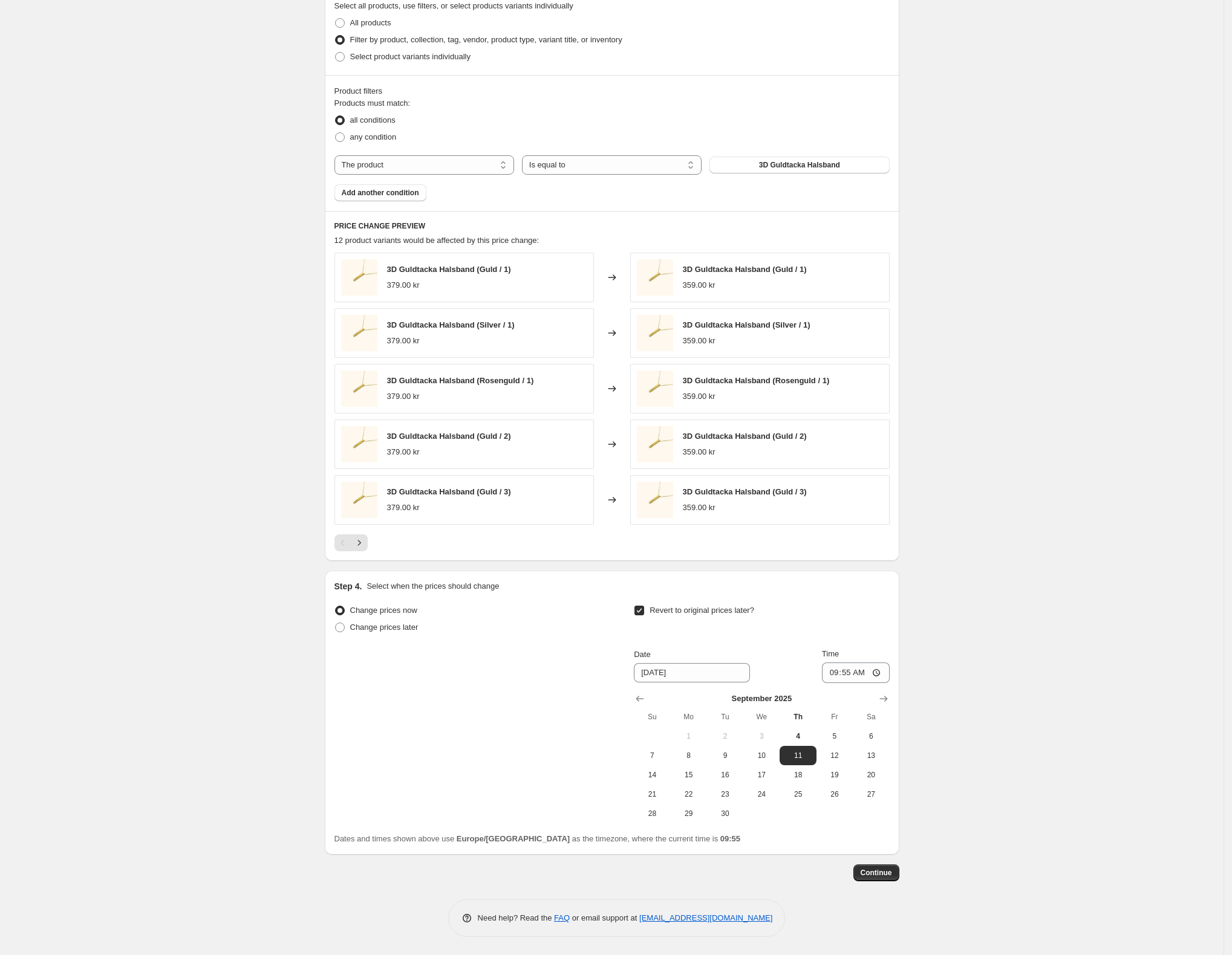
click at [664, 620] on div "Revert to original prices later?" at bounding box center [761, 620] width 255 height 36
click at [664, 615] on label "Revert to original prices later?" at bounding box center [694, 610] width 121 height 17
click at [644, 615] on input "Revert to original prices later?" at bounding box center [639, 610] width 9 height 9
checkbox input "false"
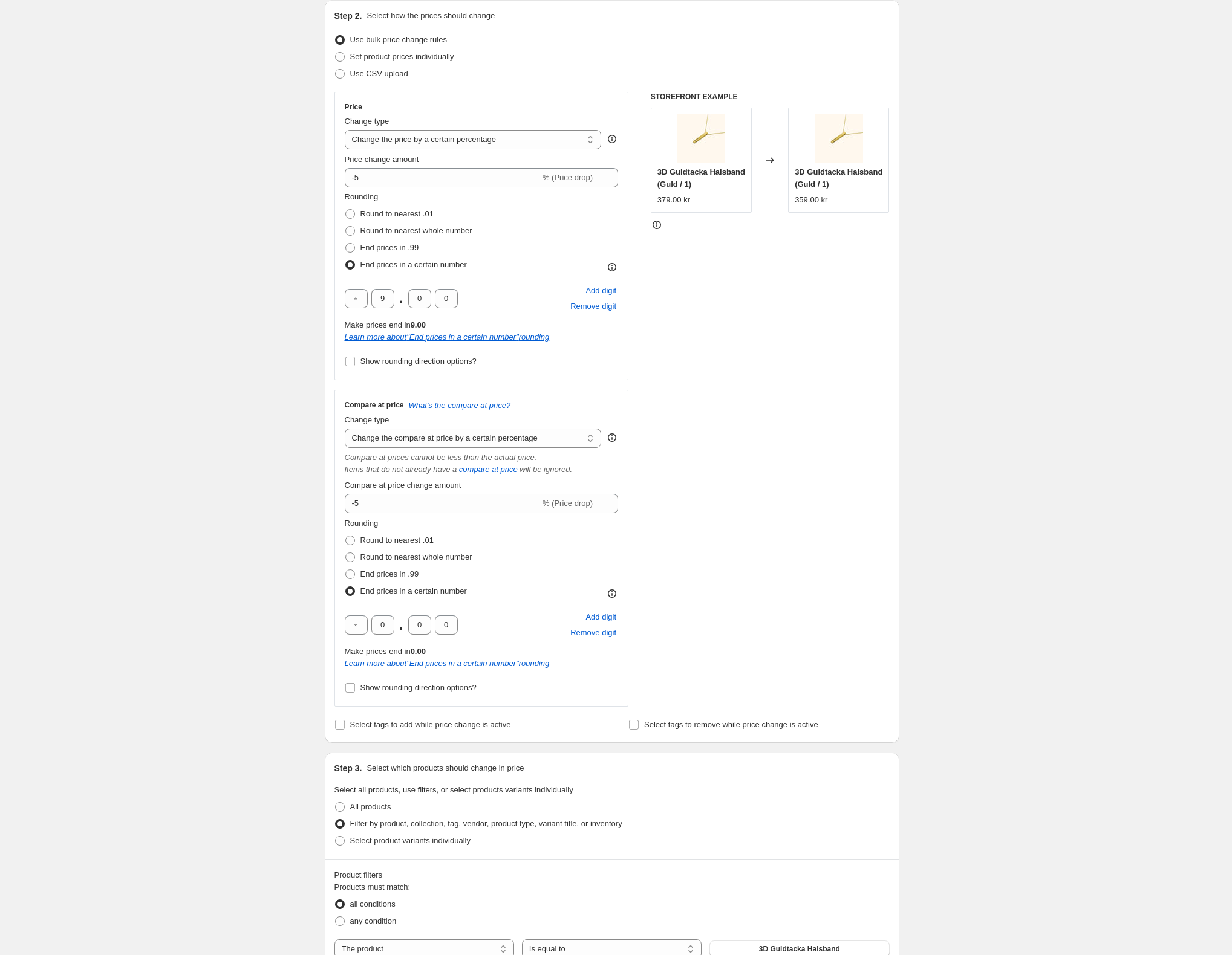
scroll to position [161, 0]
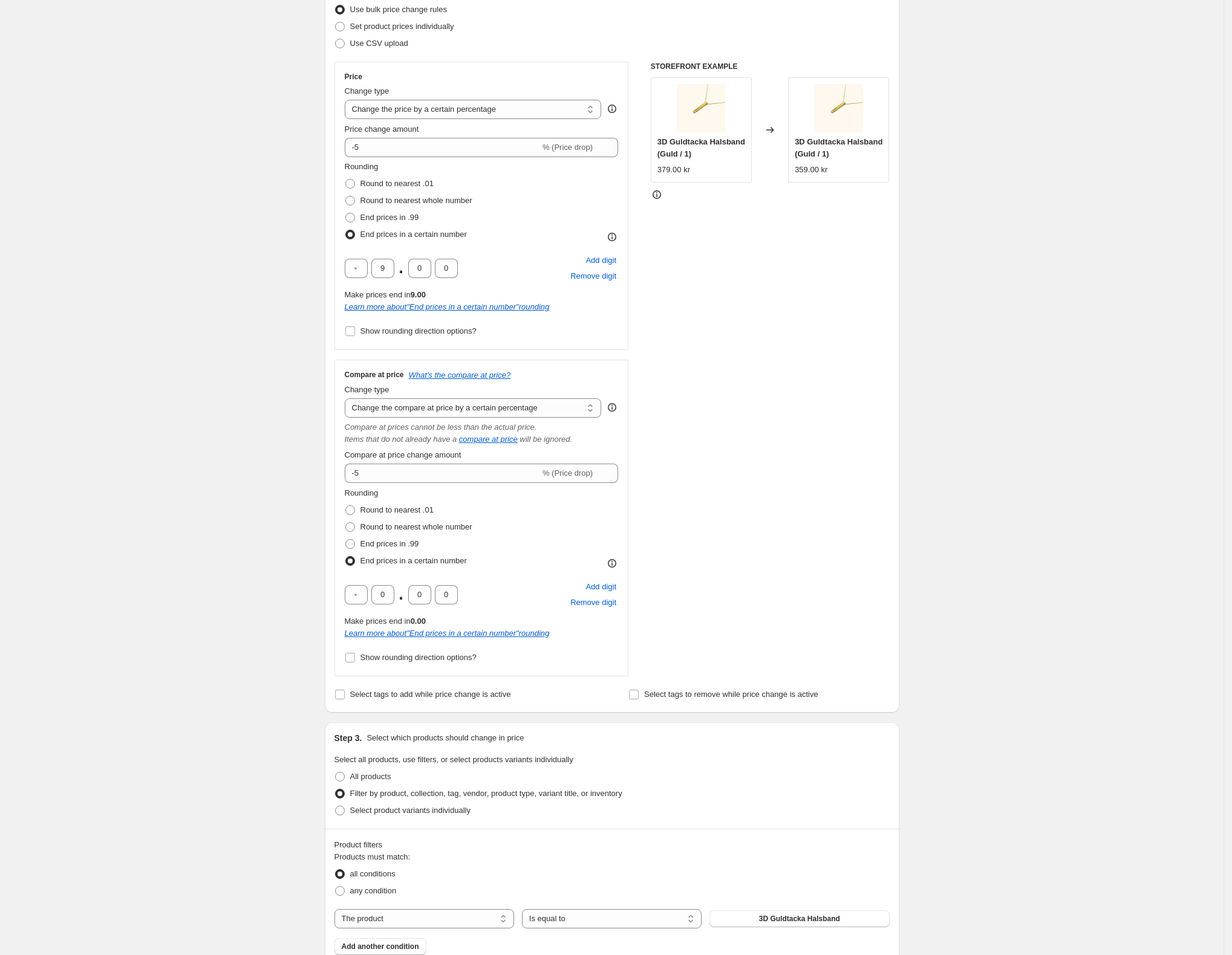
click at [309, 404] on div "Create new price change job. This page is ready Create new price change job Dra…" at bounding box center [611, 671] width 1223 height 1662
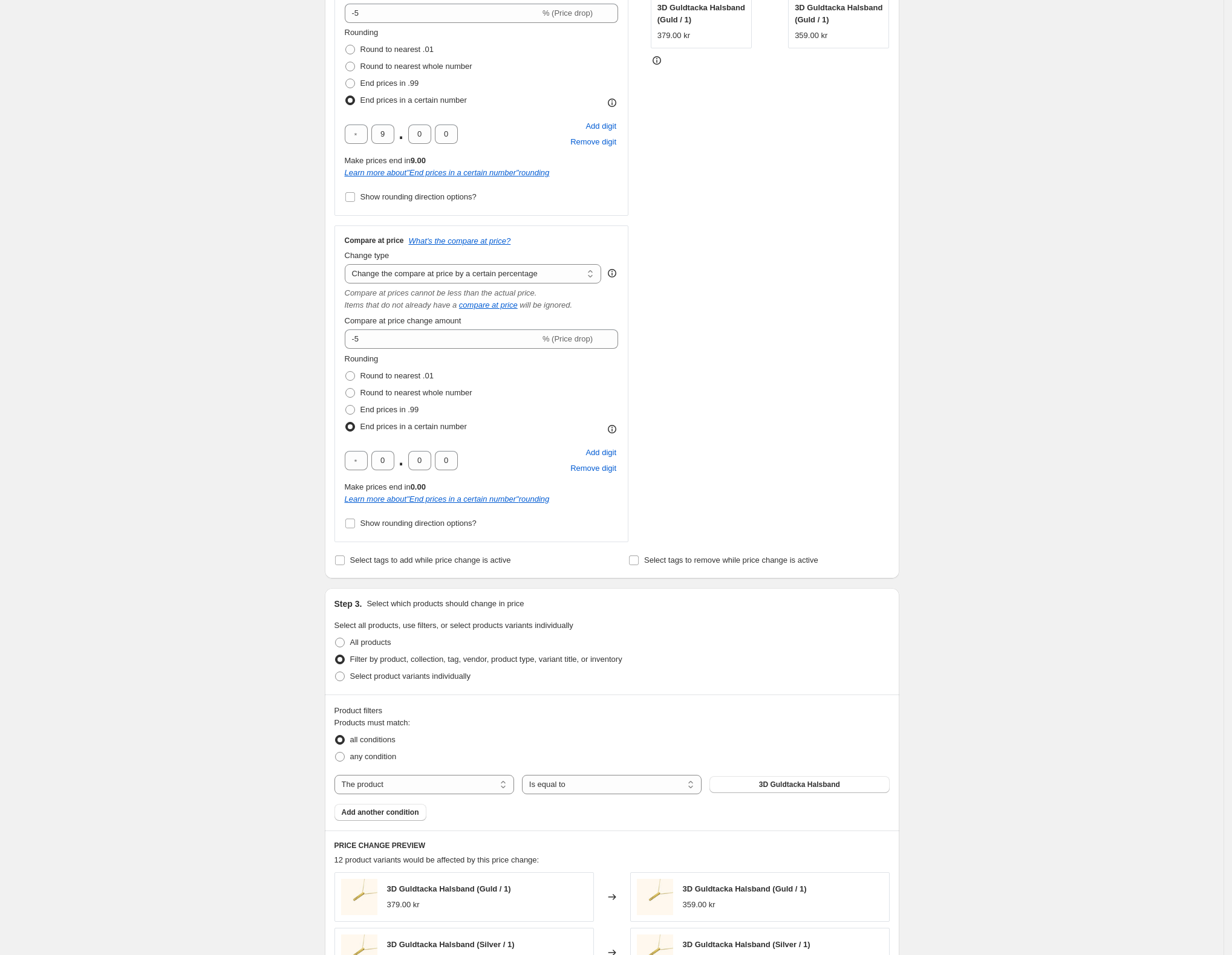
scroll to position [322, 0]
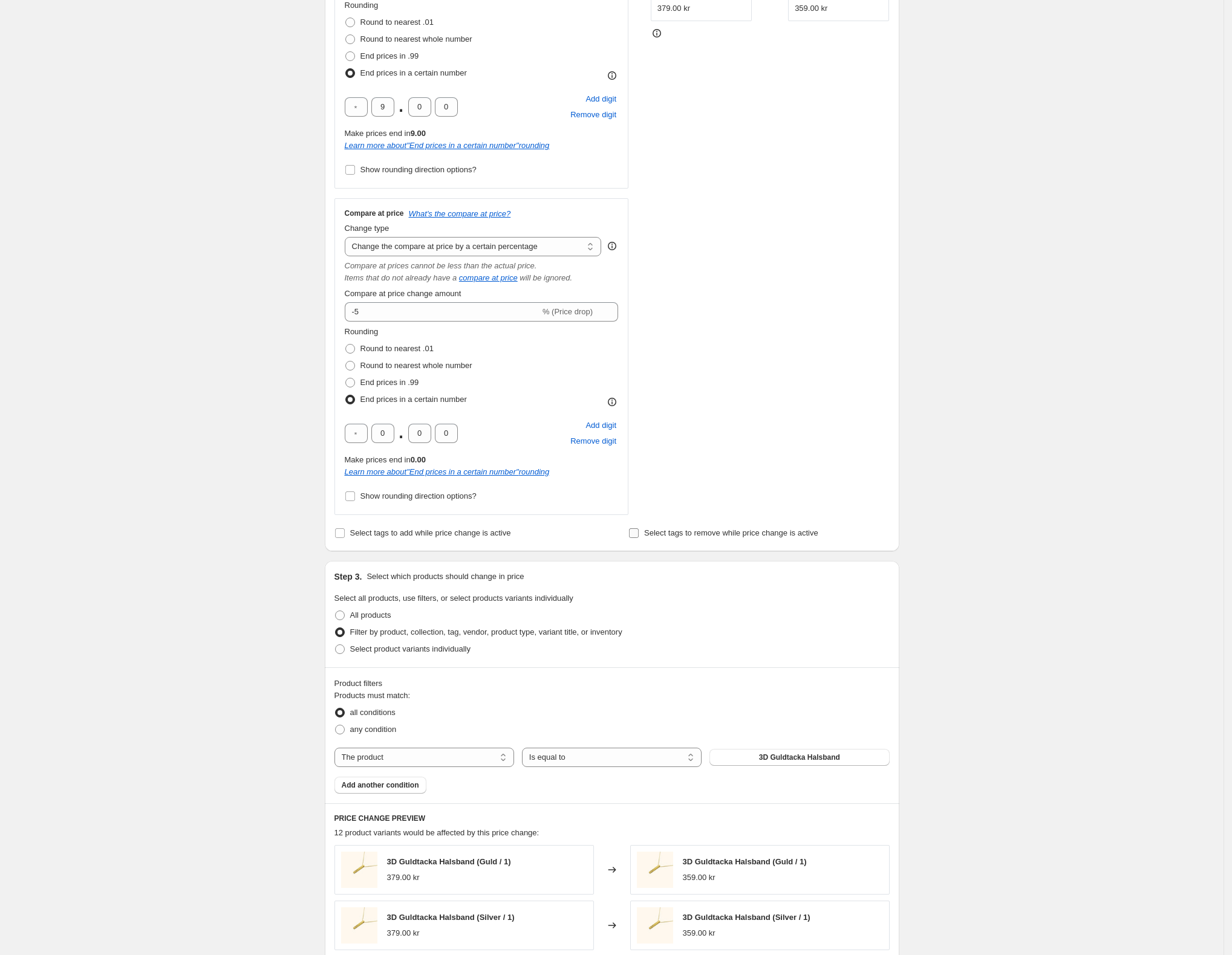
click at [688, 540] on label "Select tags to remove while price change is active" at bounding box center [723, 533] width 190 height 17
click at [639, 538] on input "Select tags to remove while price change is active" at bounding box center [633, 533] width 9 height 9
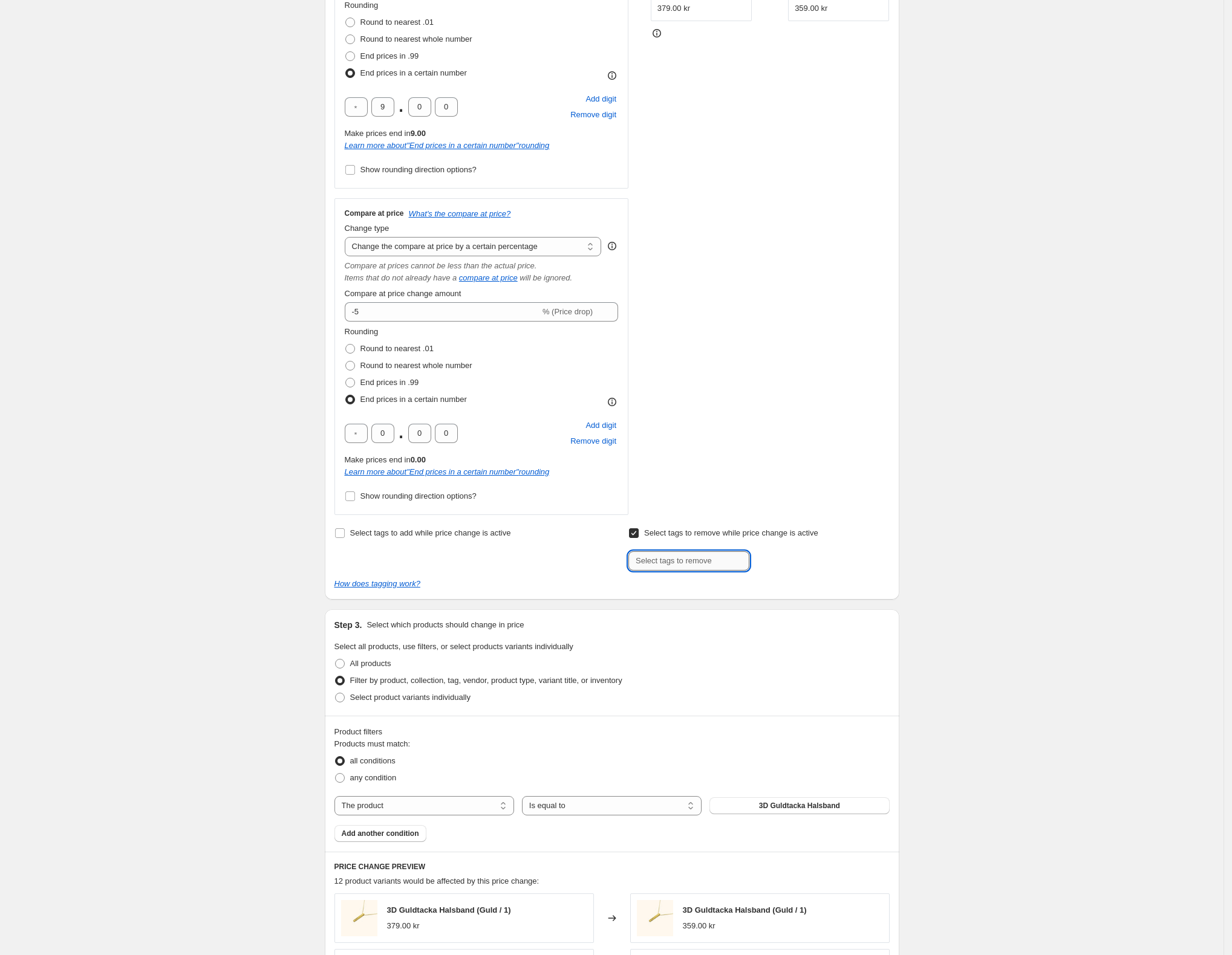
click at [689, 569] on input "text" at bounding box center [688, 561] width 121 height 19
click at [639, 535] on input "Select tags to remove while price change is active" at bounding box center [633, 533] width 9 height 9
checkbox input "false"
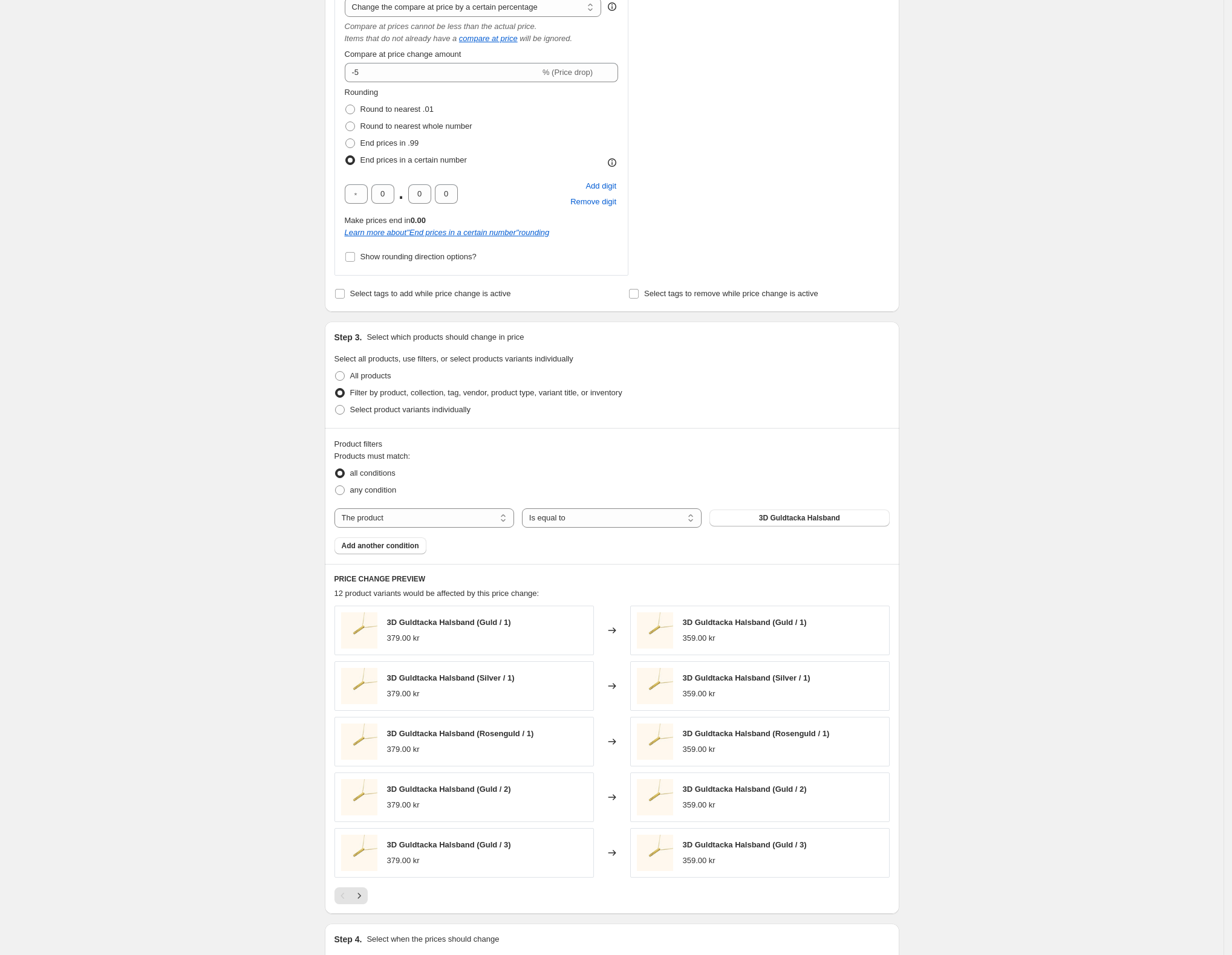
scroll to position [564, 0]
click at [342, 375] on span at bounding box center [339, 373] width 9 height 9
click at [335, 369] on input "All products" at bounding box center [335, 369] width 1 height 1
radio input "true"
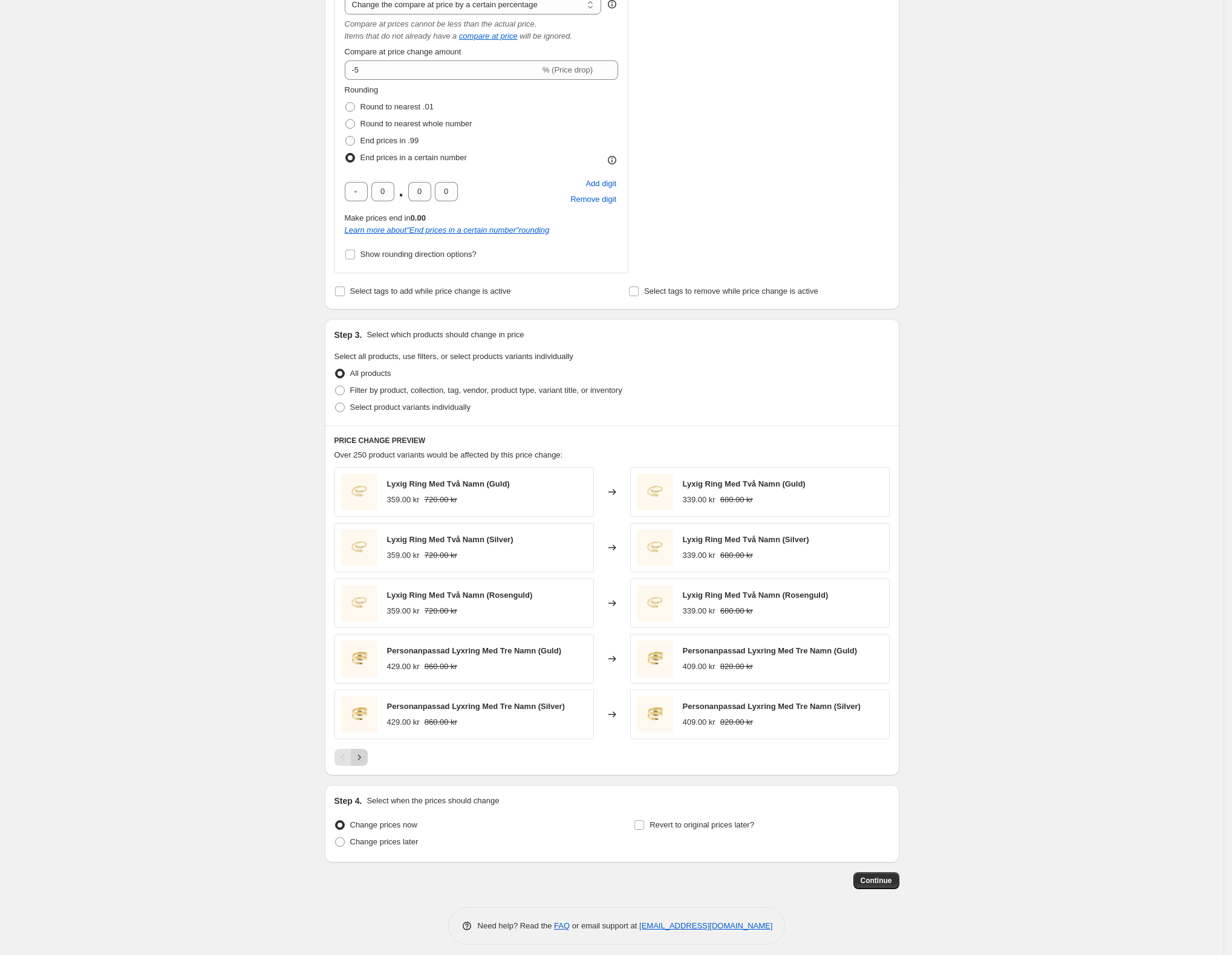
click at [361, 763] on icon "Next" at bounding box center [359, 758] width 12 height 12
click at [363, 758] on icon "Next" at bounding box center [359, 758] width 12 height 12
click at [364, 758] on icon "Next" at bounding box center [359, 758] width 12 height 12
click at [343, 407] on span at bounding box center [339, 407] width 9 height 9
click at [335, 403] on input "Select product variants individually" at bounding box center [335, 402] width 1 height 1
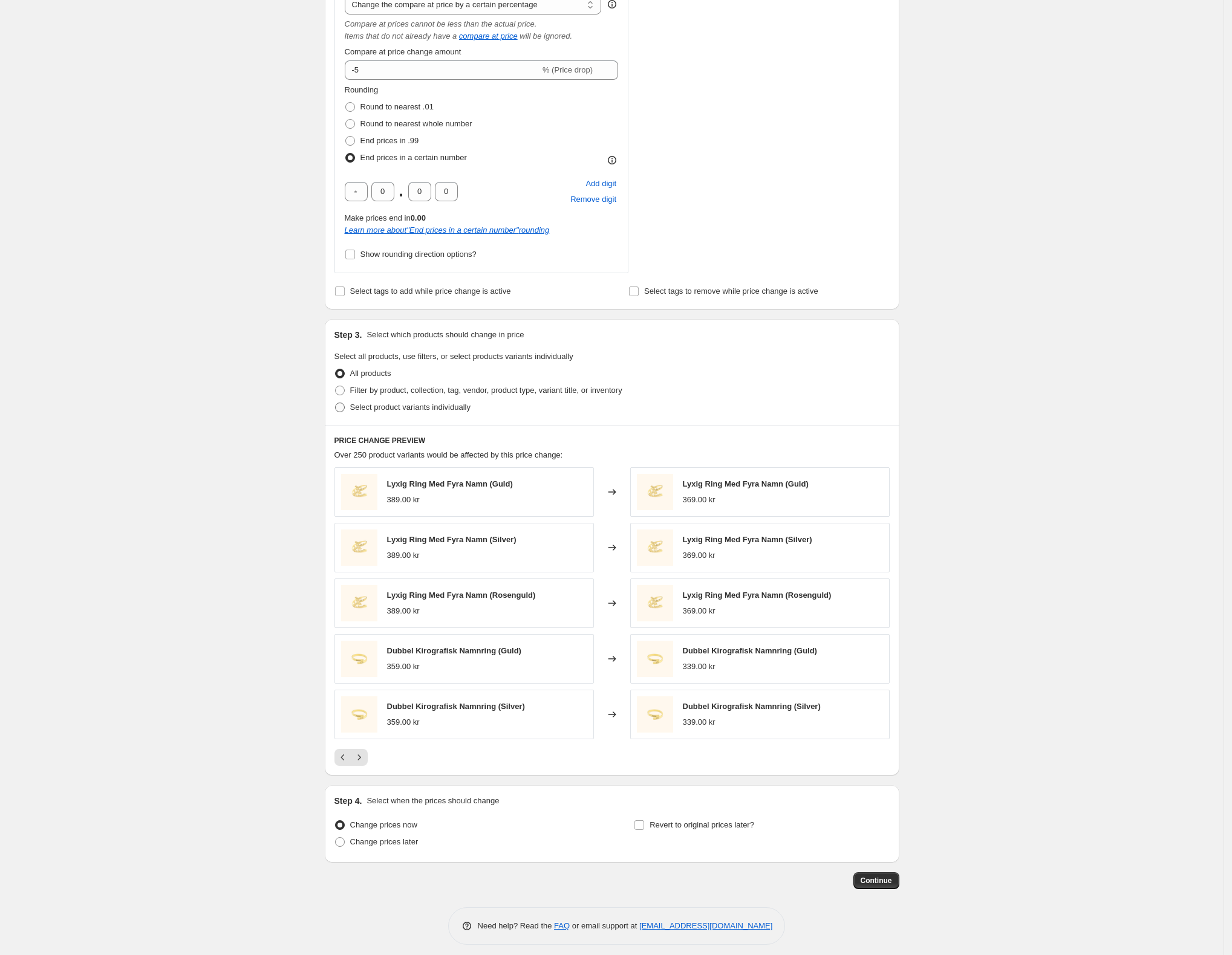
radio input "true"
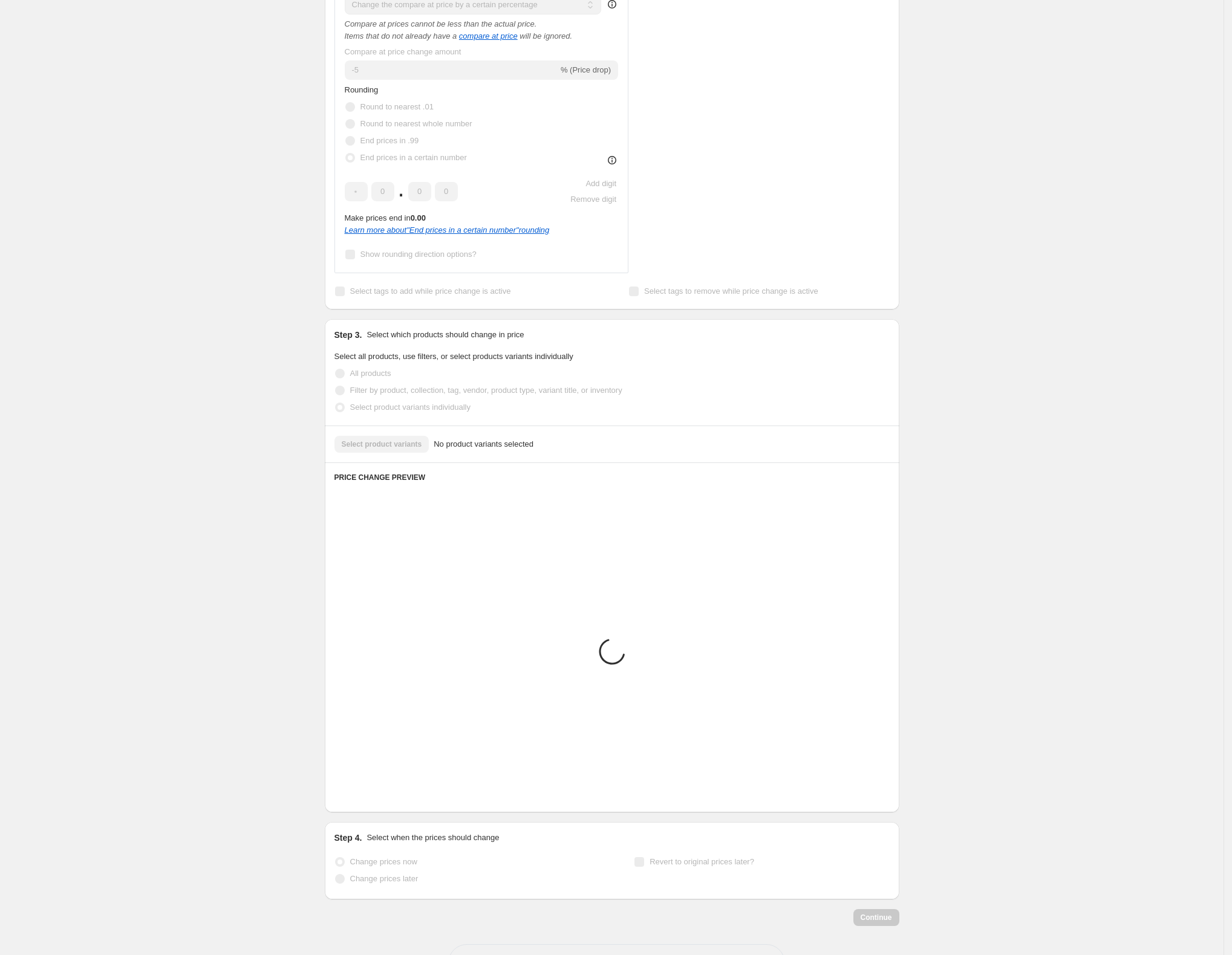
scroll to position [306, 0]
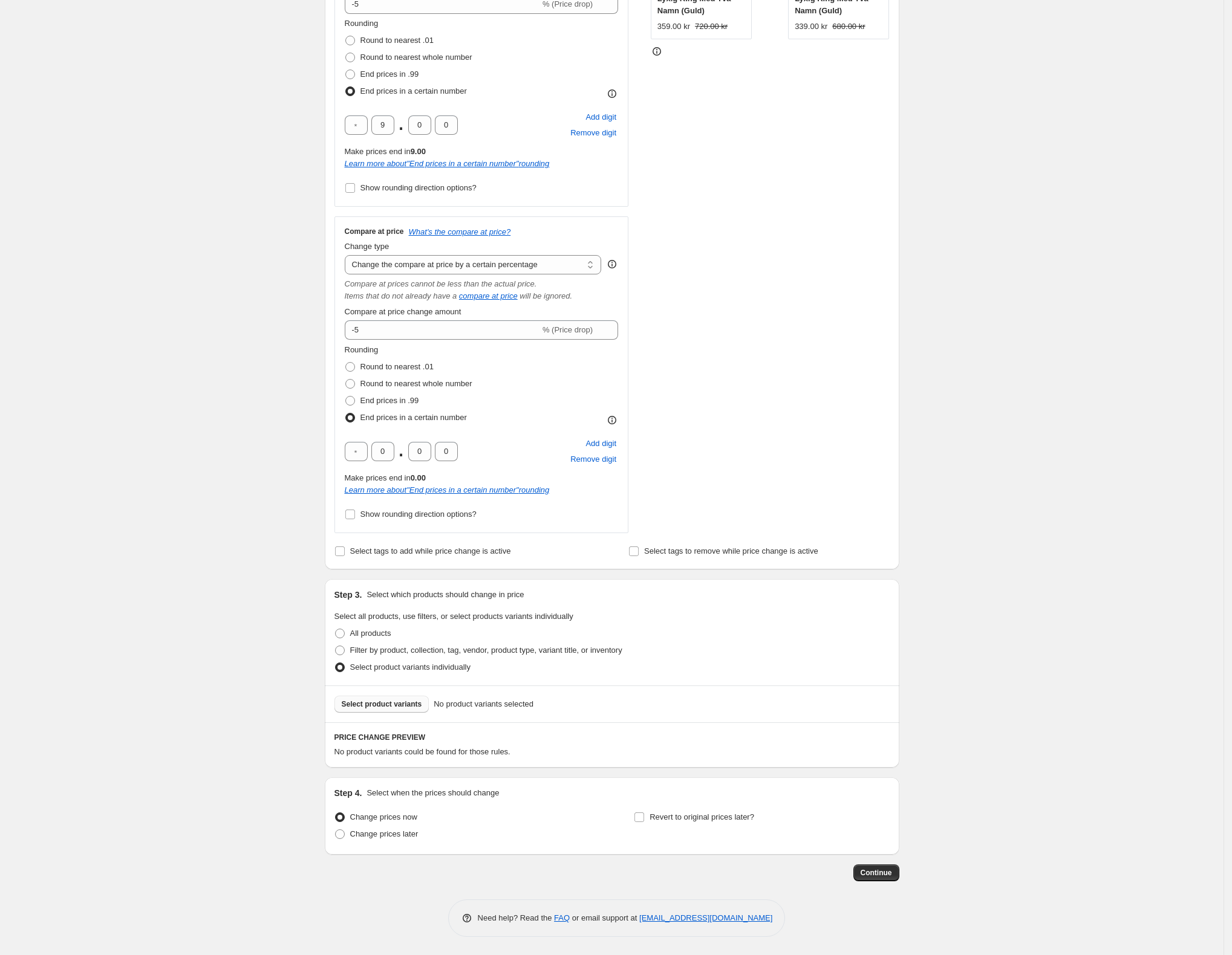
click at [359, 706] on span "Select product variants" at bounding box center [382, 704] width 80 height 9
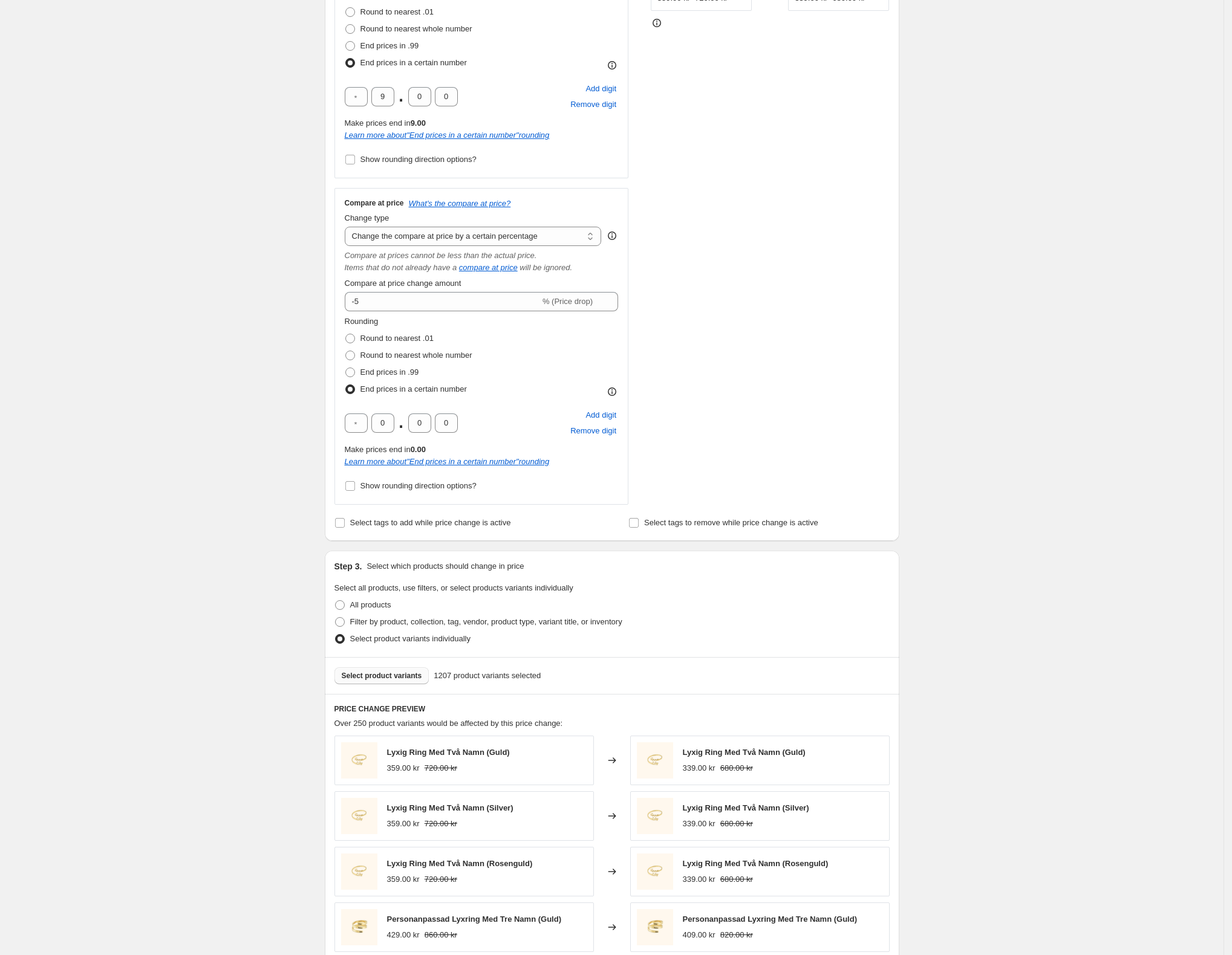
scroll to position [613, 0]
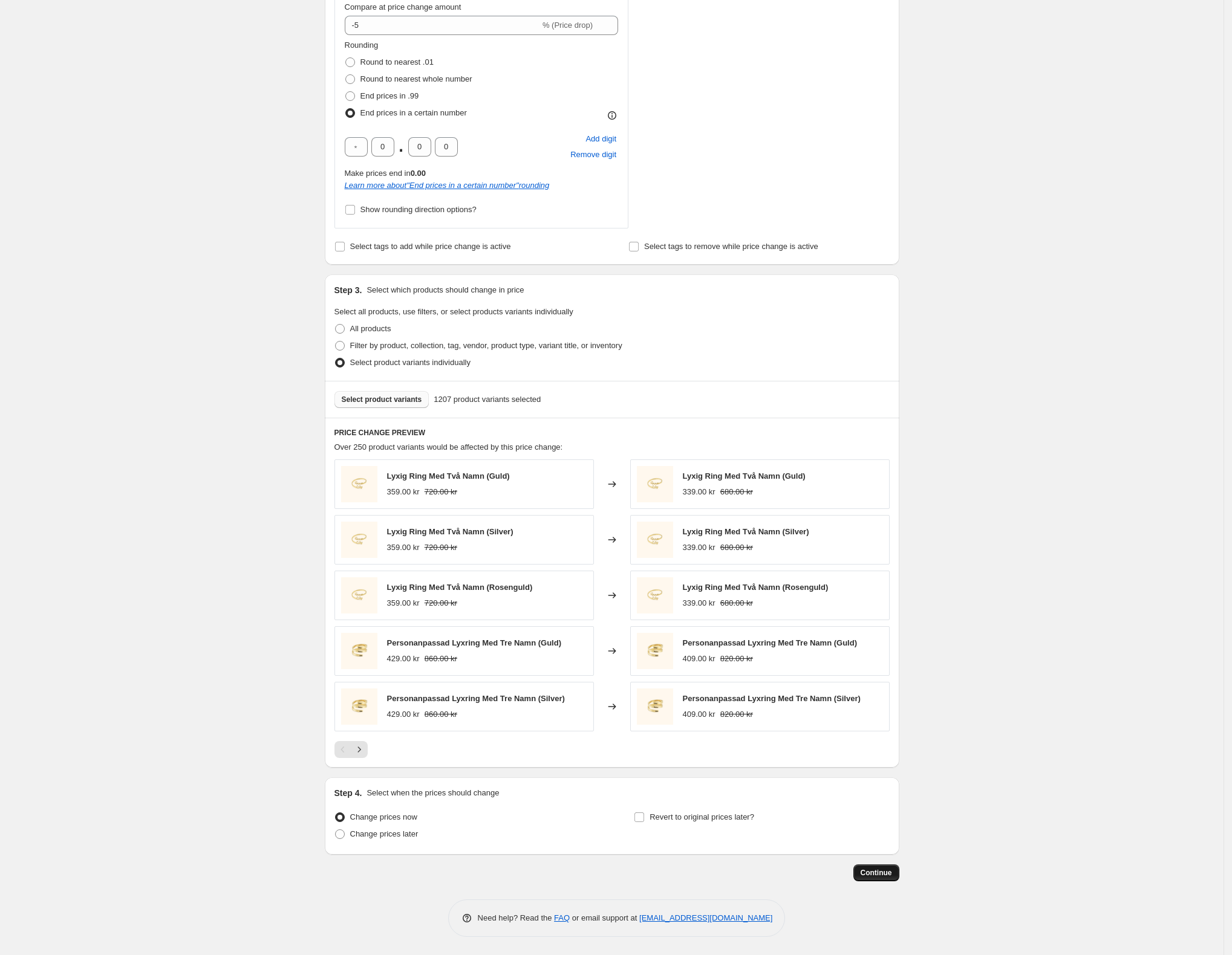
click at [876, 869] on span "Continue" at bounding box center [876, 873] width 31 height 9
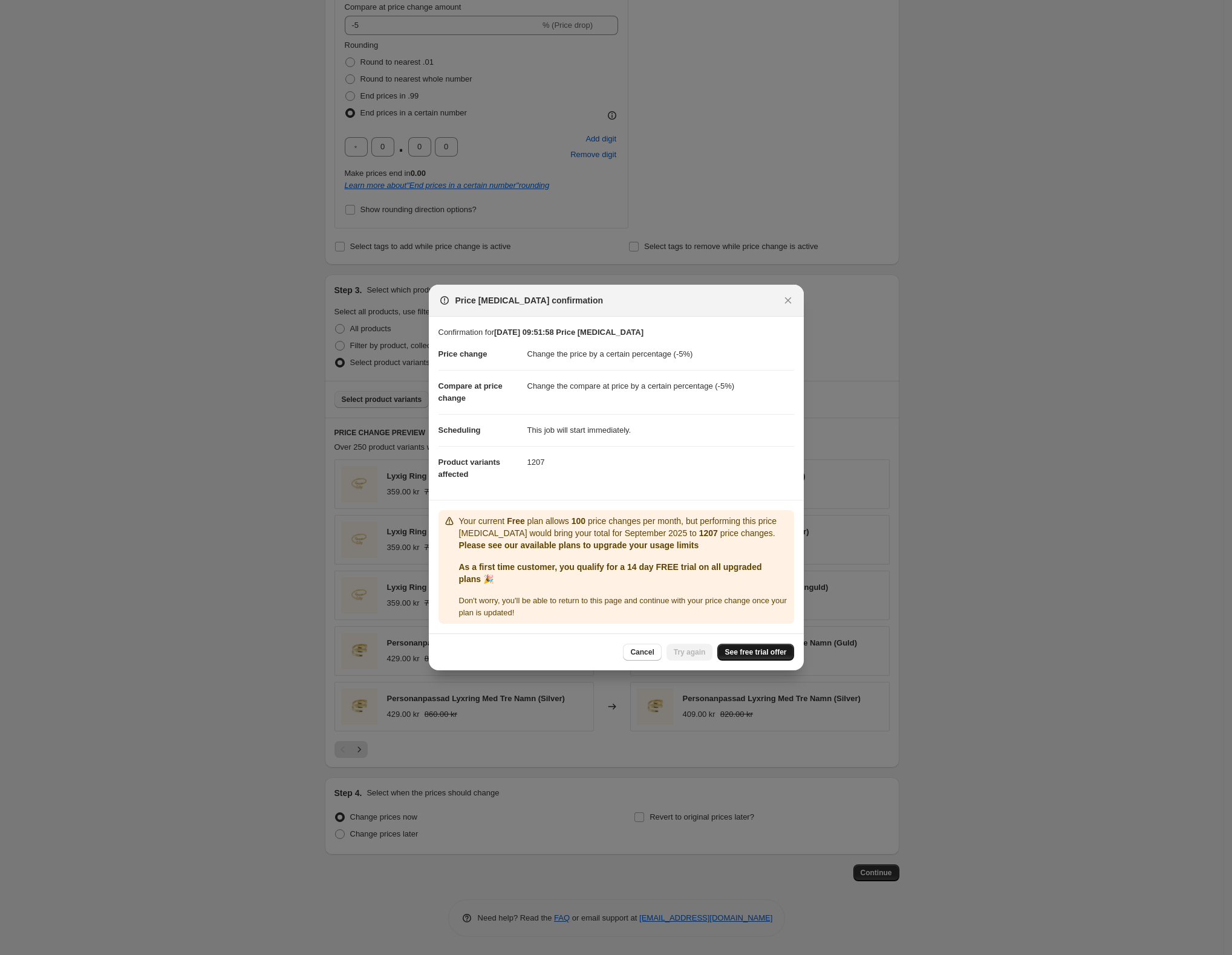
click at [753, 653] on span "See free trial offer" at bounding box center [755, 652] width 62 height 9
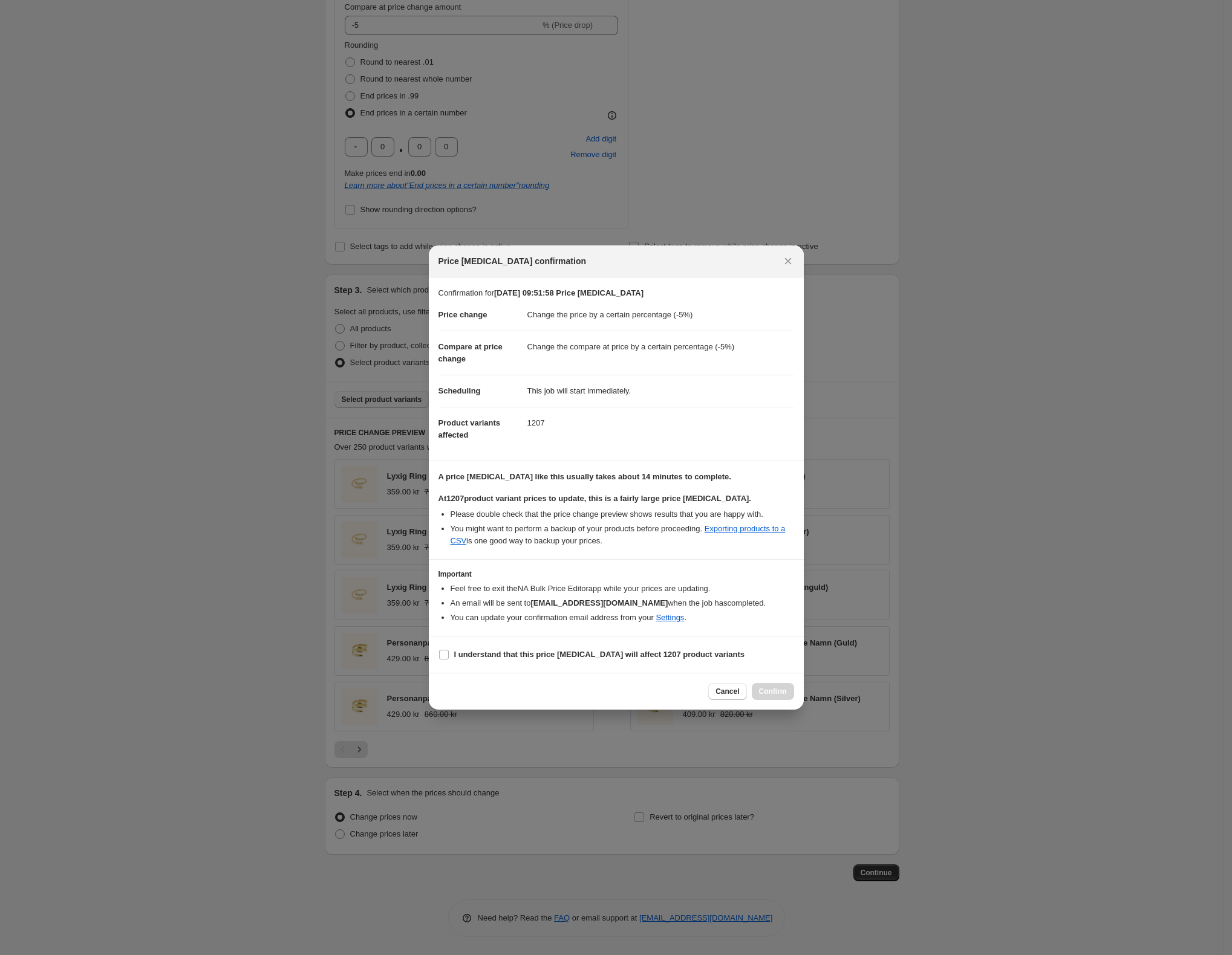
click at [779, 691] on div "Cancel Confirm" at bounding box center [750, 691] width 85 height 17
click at [544, 656] on b "I understand that this price change job will affect 1207 product variants" at bounding box center [599, 655] width 291 height 9
click at [449, 656] on input "I understand that this price change job will affect 1207 product variants" at bounding box center [444, 655] width 9 height 9
checkbox input "true"
click at [775, 695] on span "Confirm" at bounding box center [773, 691] width 28 height 9
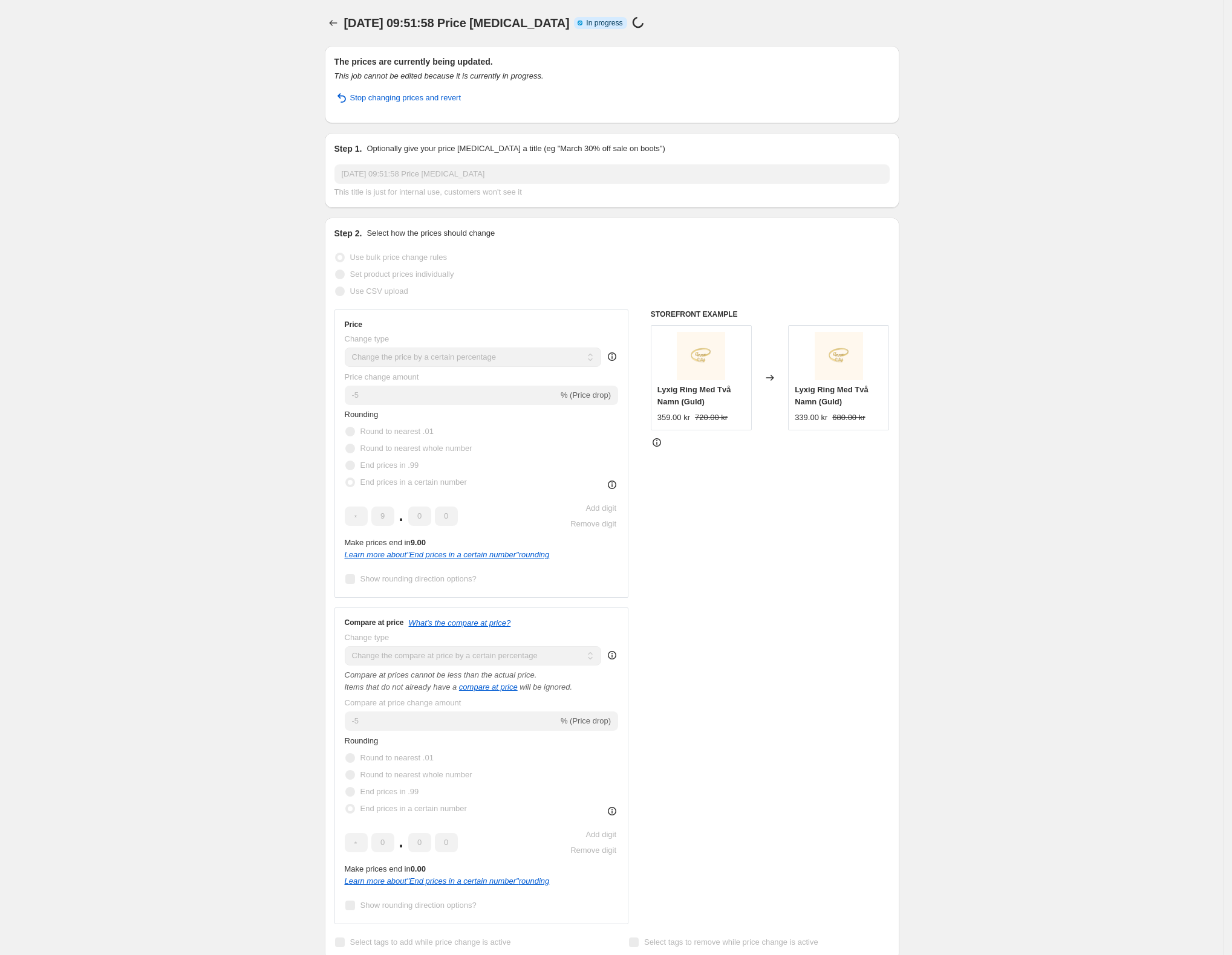
scroll to position [242, 0]
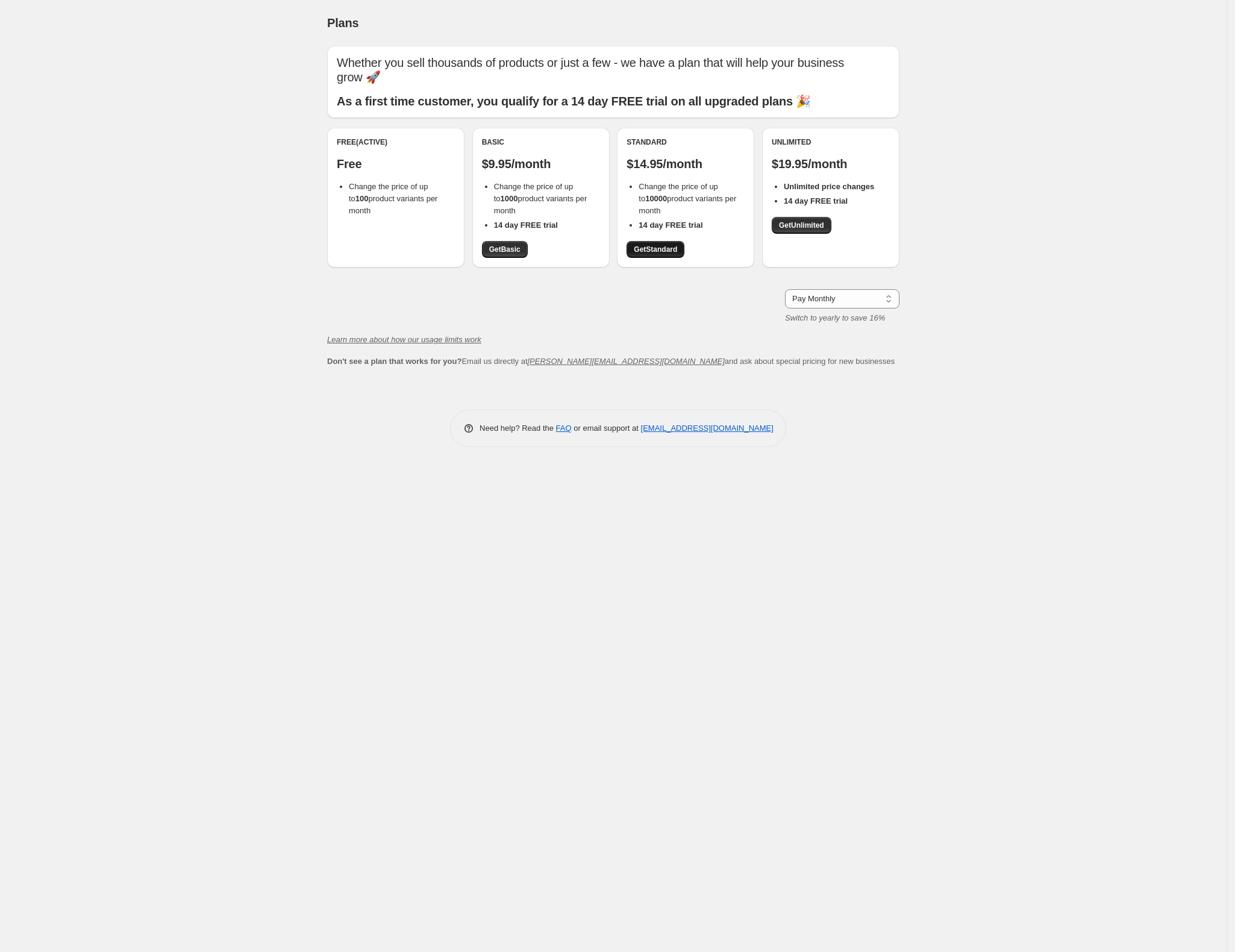
click at [653, 252] on span "Get Standard" at bounding box center [655, 250] width 43 height 9
